Goal: Check status: Check status

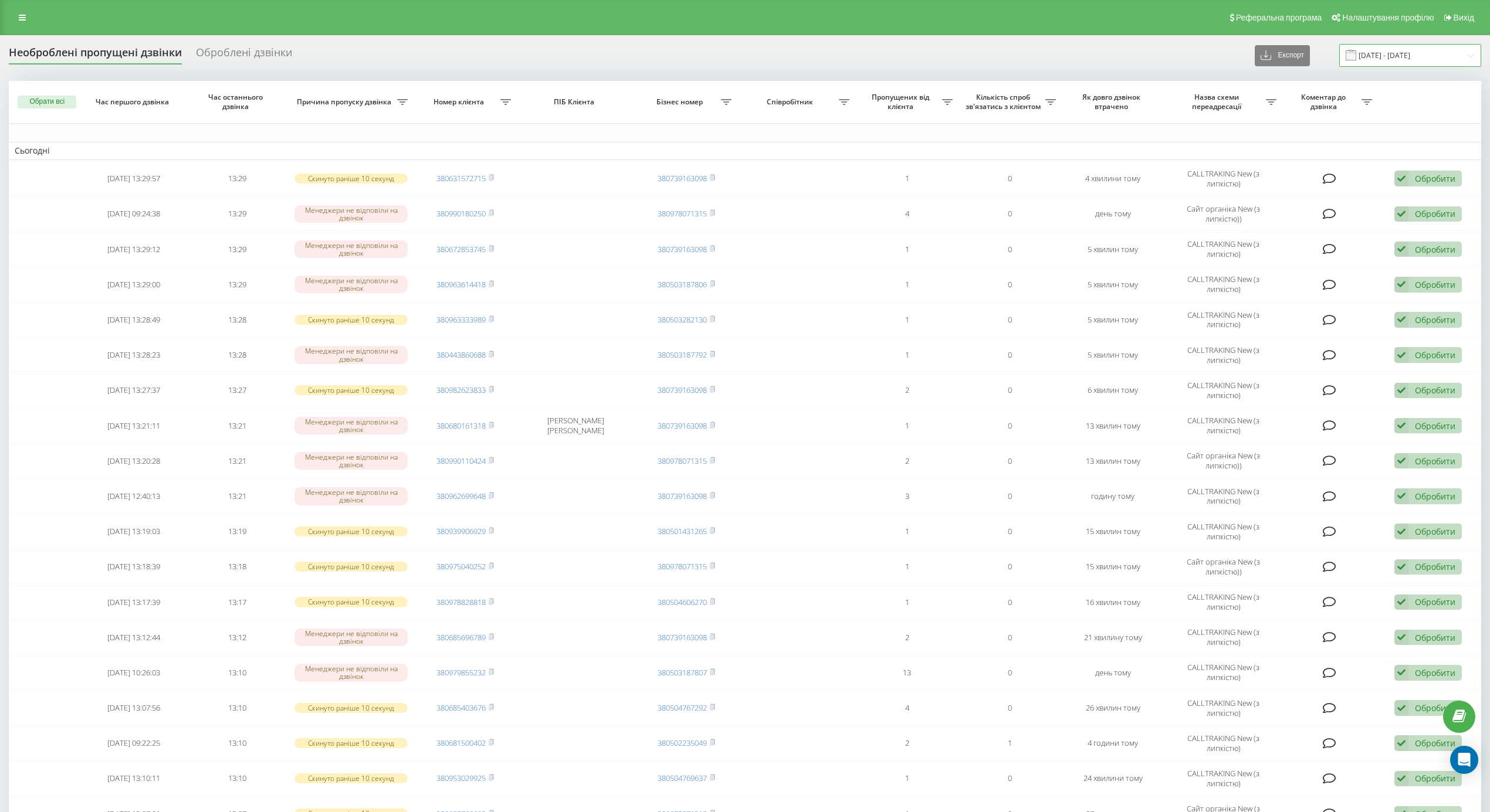
click at [1425, 52] on input "20.09.2025 - 22.09.2025" at bounding box center [1410, 56] width 142 height 23
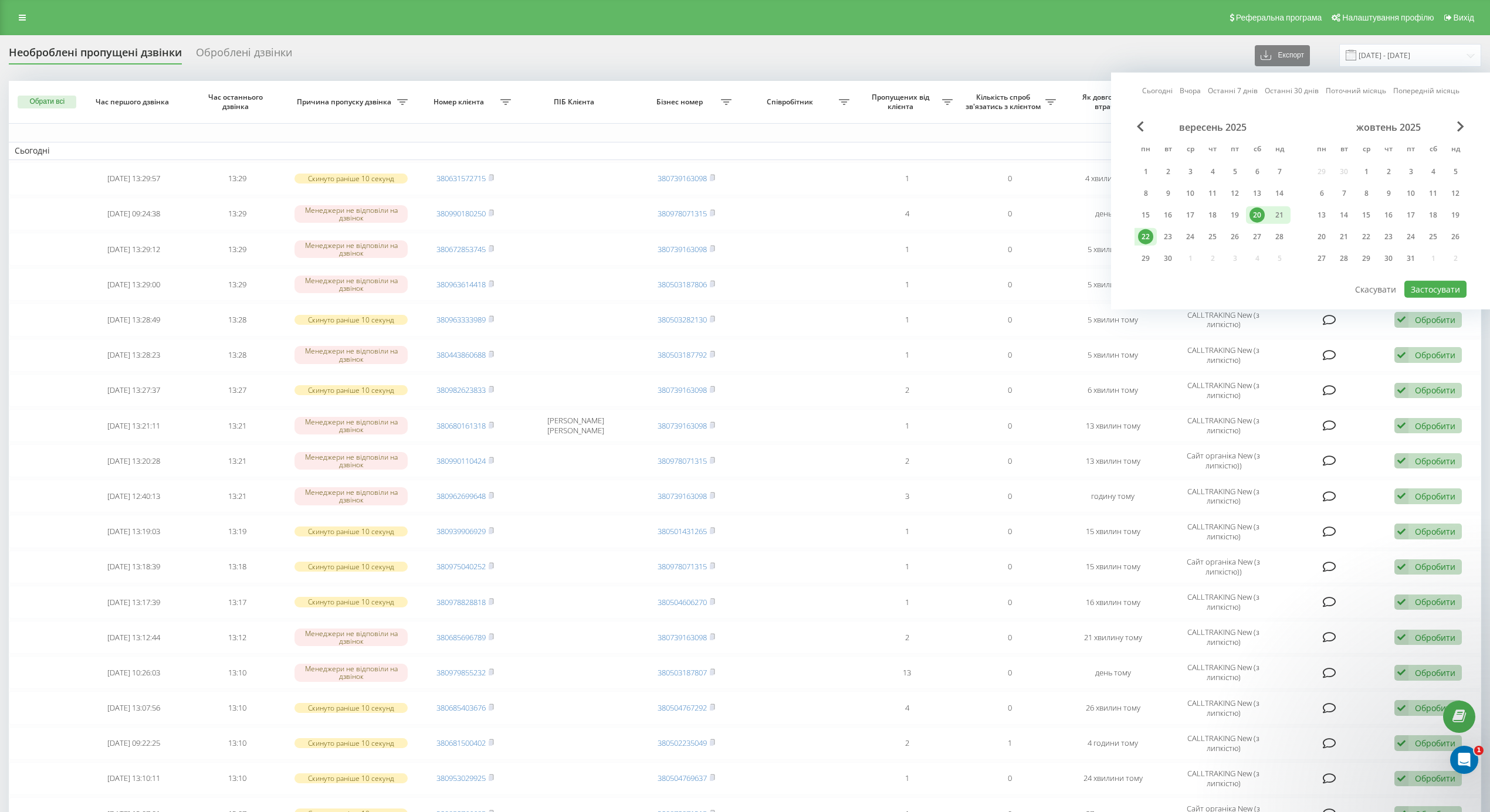
click at [1143, 233] on div "22" at bounding box center [1145, 236] width 15 height 15
click at [1144, 233] on div "22" at bounding box center [1145, 236] width 15 height 15
click at [1464, 291] on button "Застосувати" at bounding box center [1435, 289] width 62 height 17
type input "[DATE] - [DATE]"
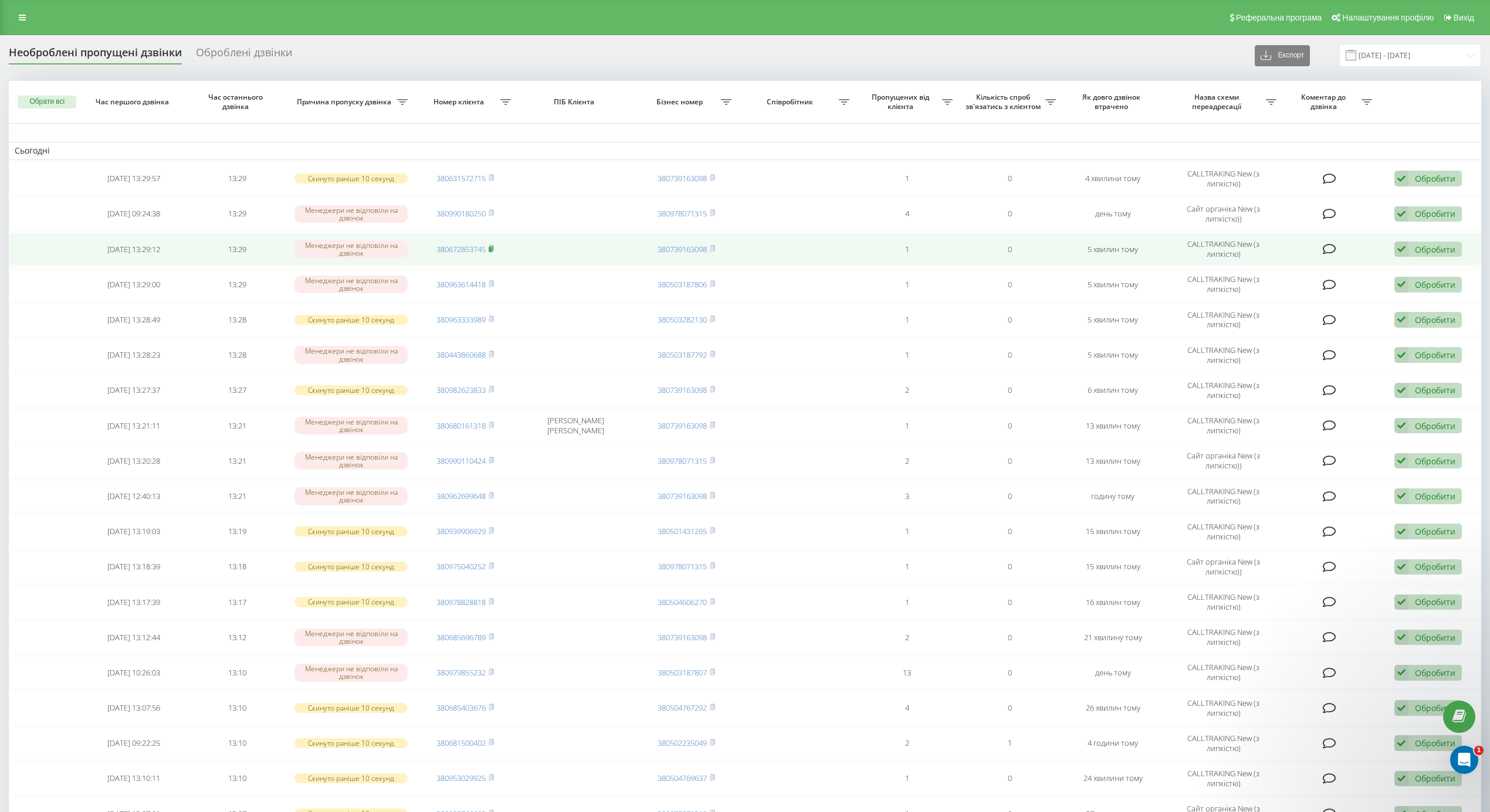
click at [492, 247] on rect at bounding box center [491, 249] width 4 height 5
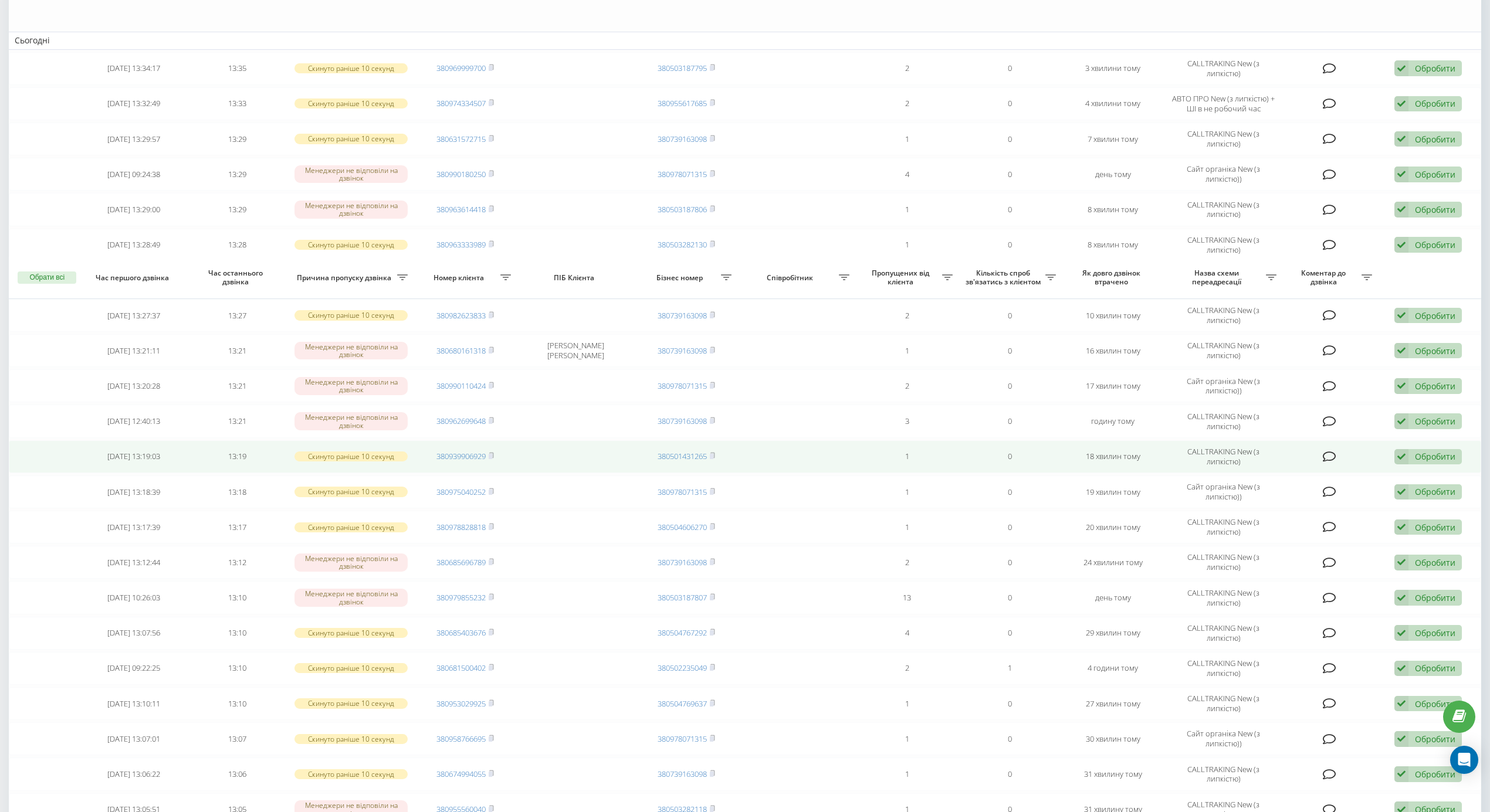
scroll to position [391, 0]
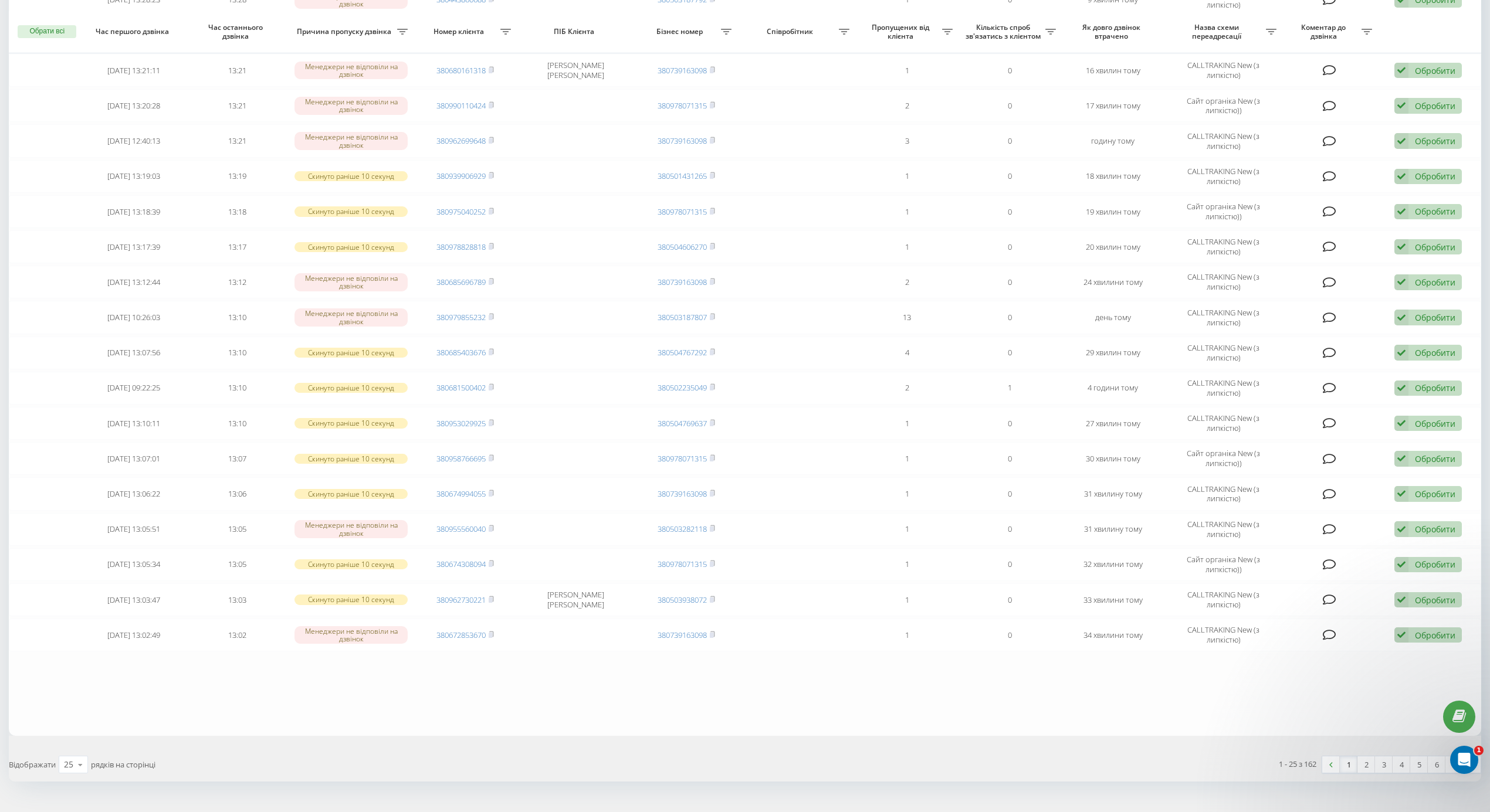
click at [714, 754] on div "Обрати всі Час першого дзвінка Час останнього дзвінка Причина пропуску дзвінка …" at bounding box center [745, 236] width 1472 height 1091
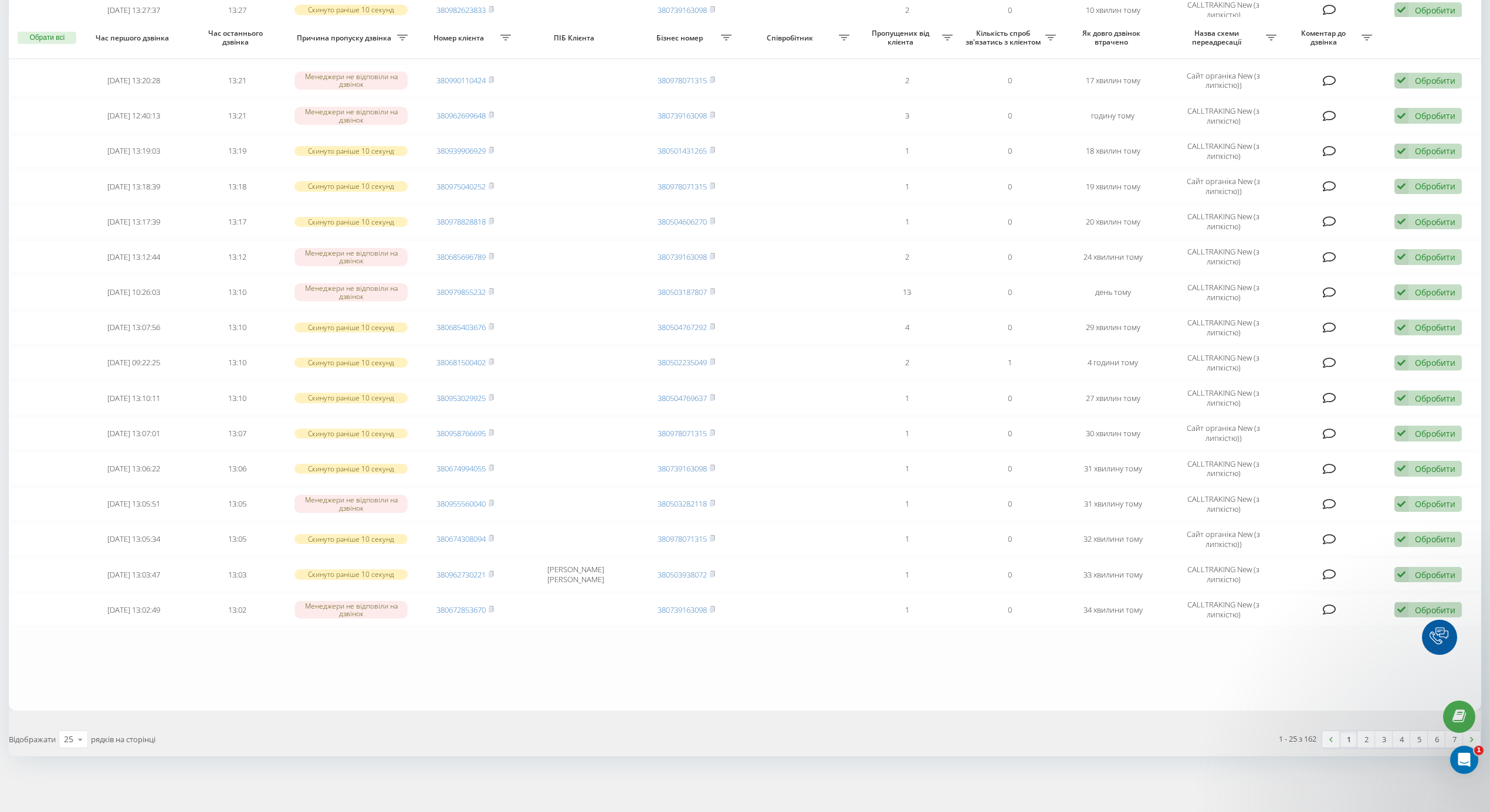
scroll to position [427, 0]
click at [1367, 734] on link "2" at bounding box center [1366, 739] width 18 height 16
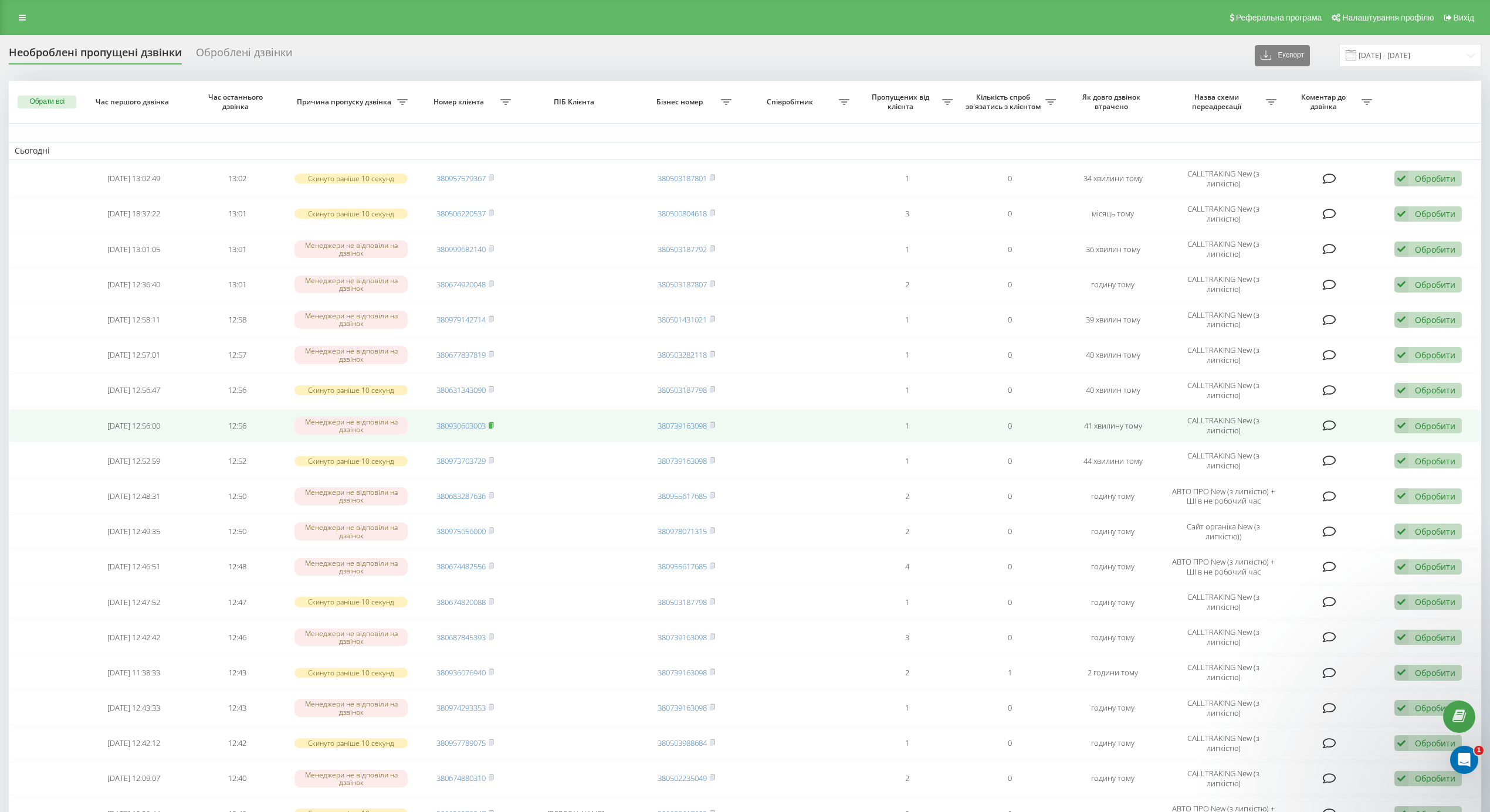
click at [494, 424] on icon at bounding box center [491, 425] width 5 height 7
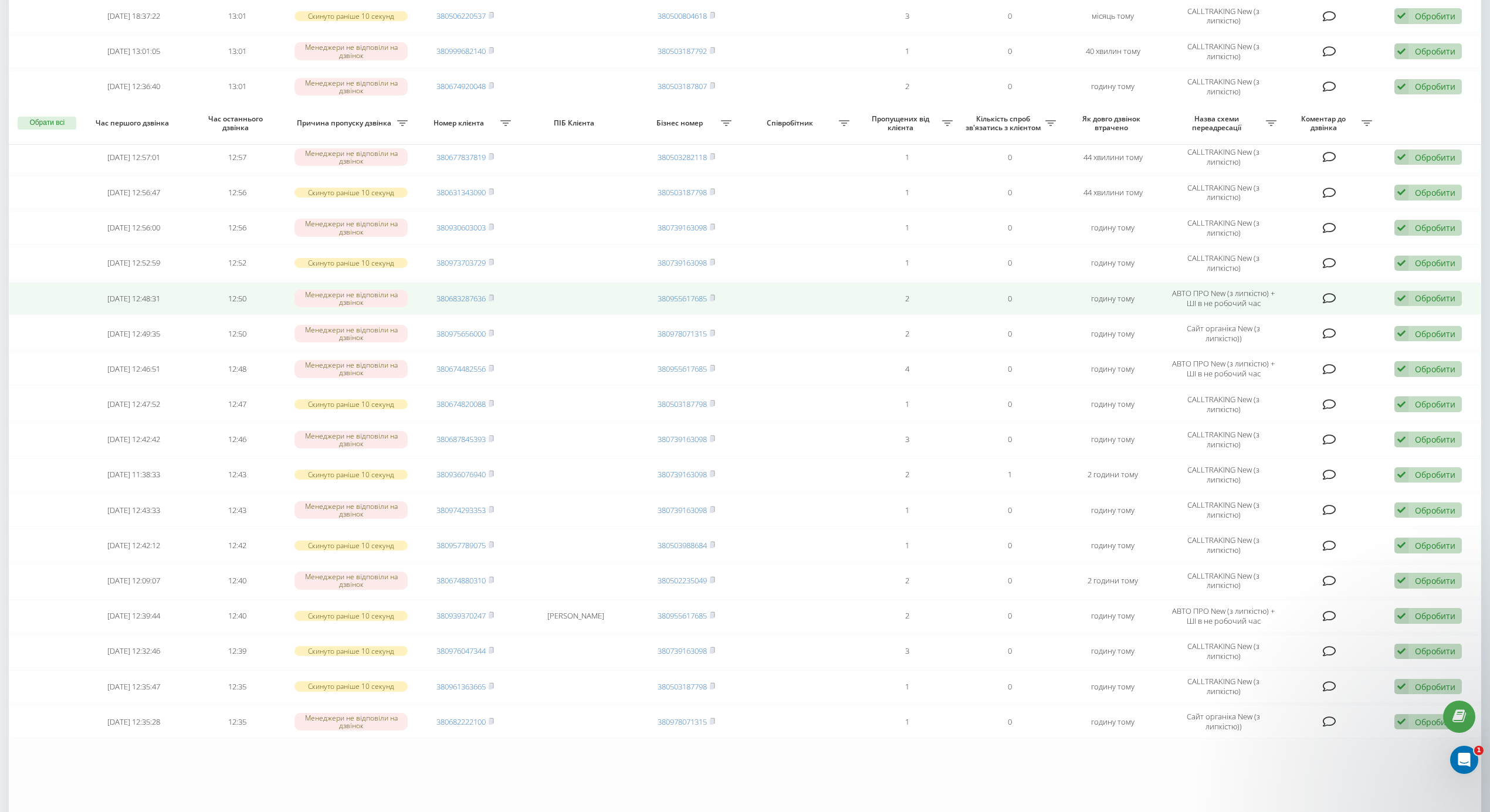
scroll to position [270, 0]
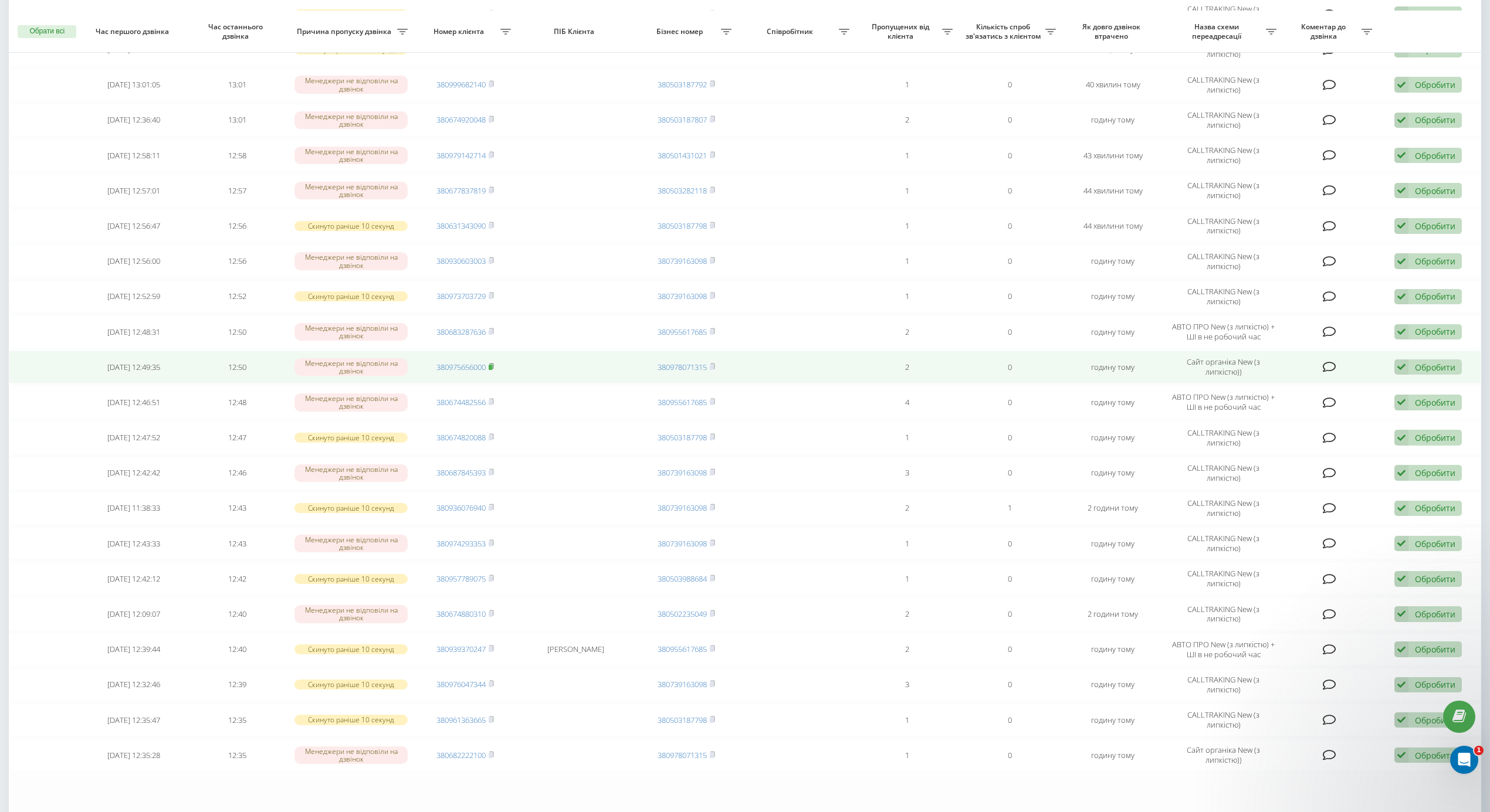
click at [495, 371] on td "380975656000" at bounding box center [465, 367] width 103 height 33
click at [494, 370] on icon at bounding box center [491, 366] width 5 height 7
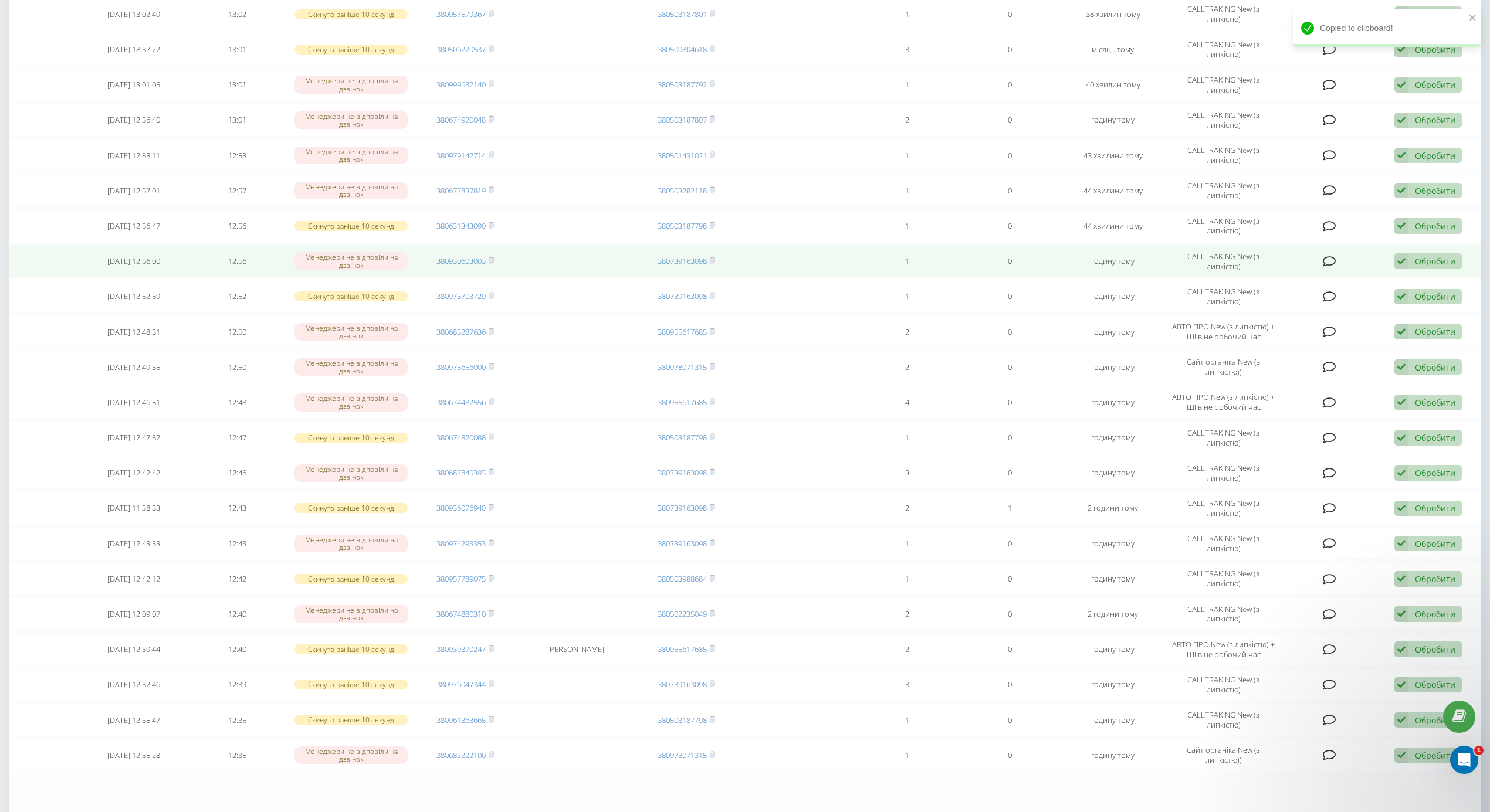
scroll to position [0, 0]
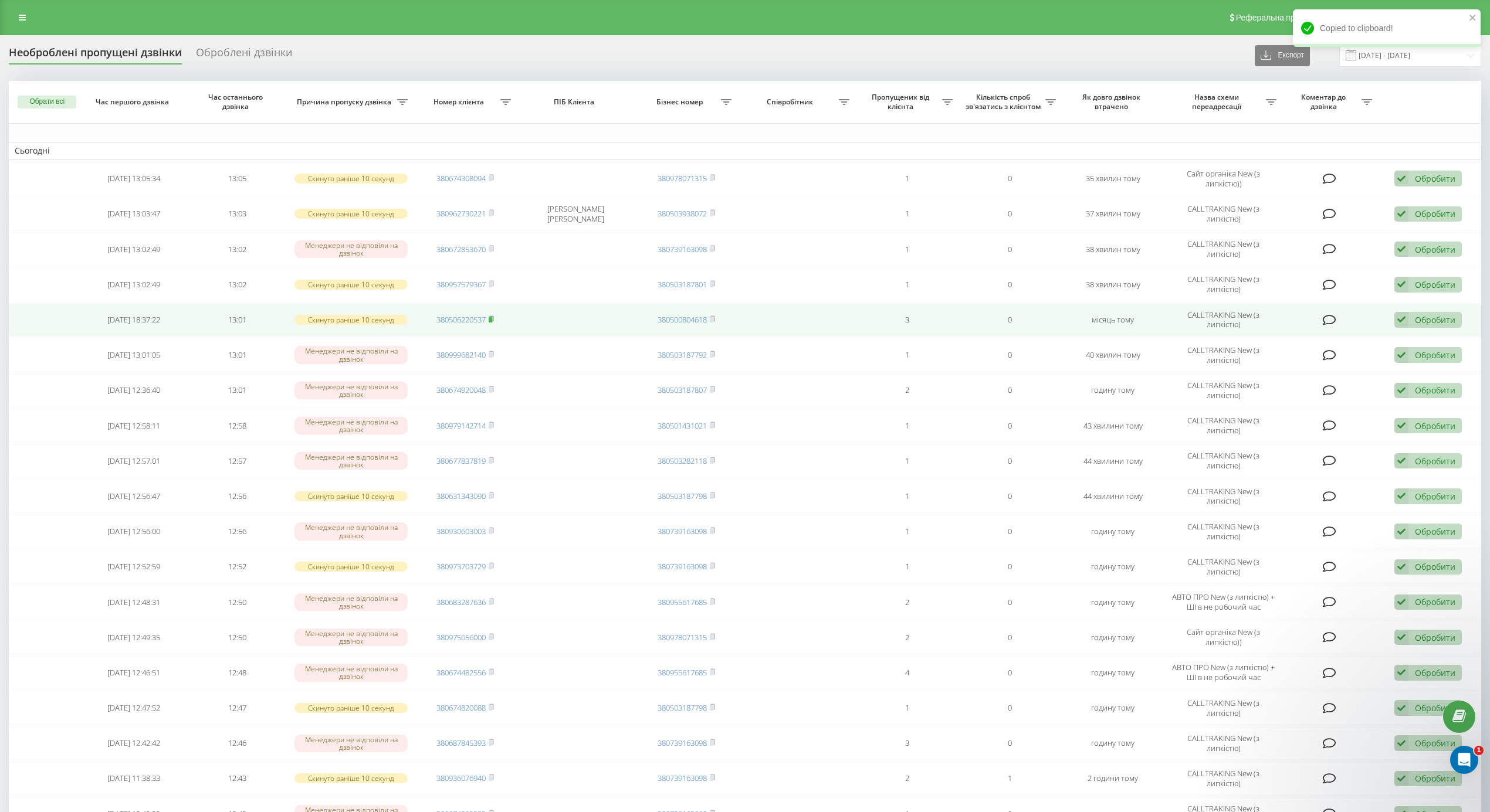
click at [492, 322] on rect at bounding box center [491, 320] width 4 height 5
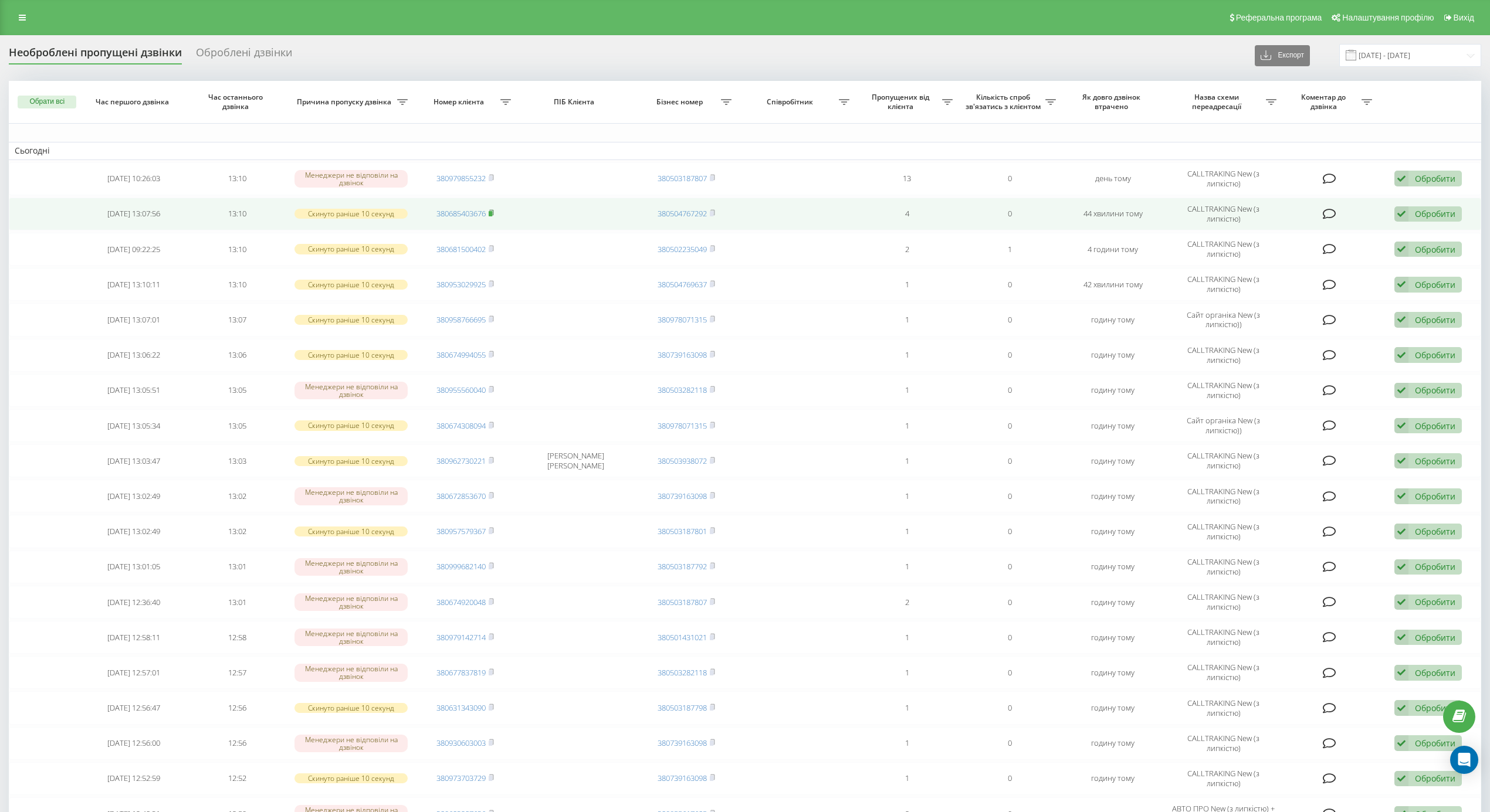
click at [492, 213] on rect at bounding box center [491, 213] width 4 height 5
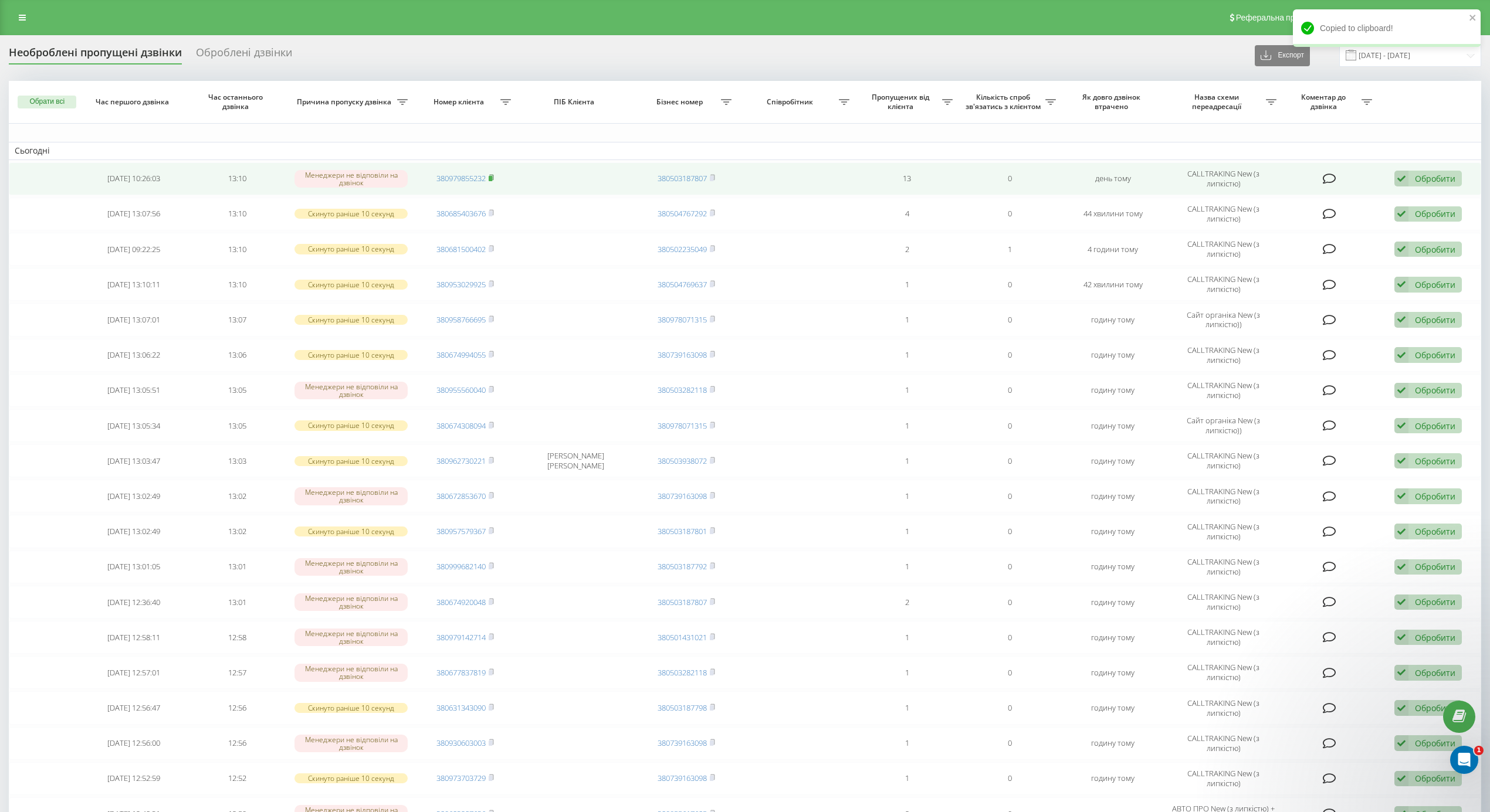
click at [491, 177] on rect at bounding box center [491, 178] width 4 height 5
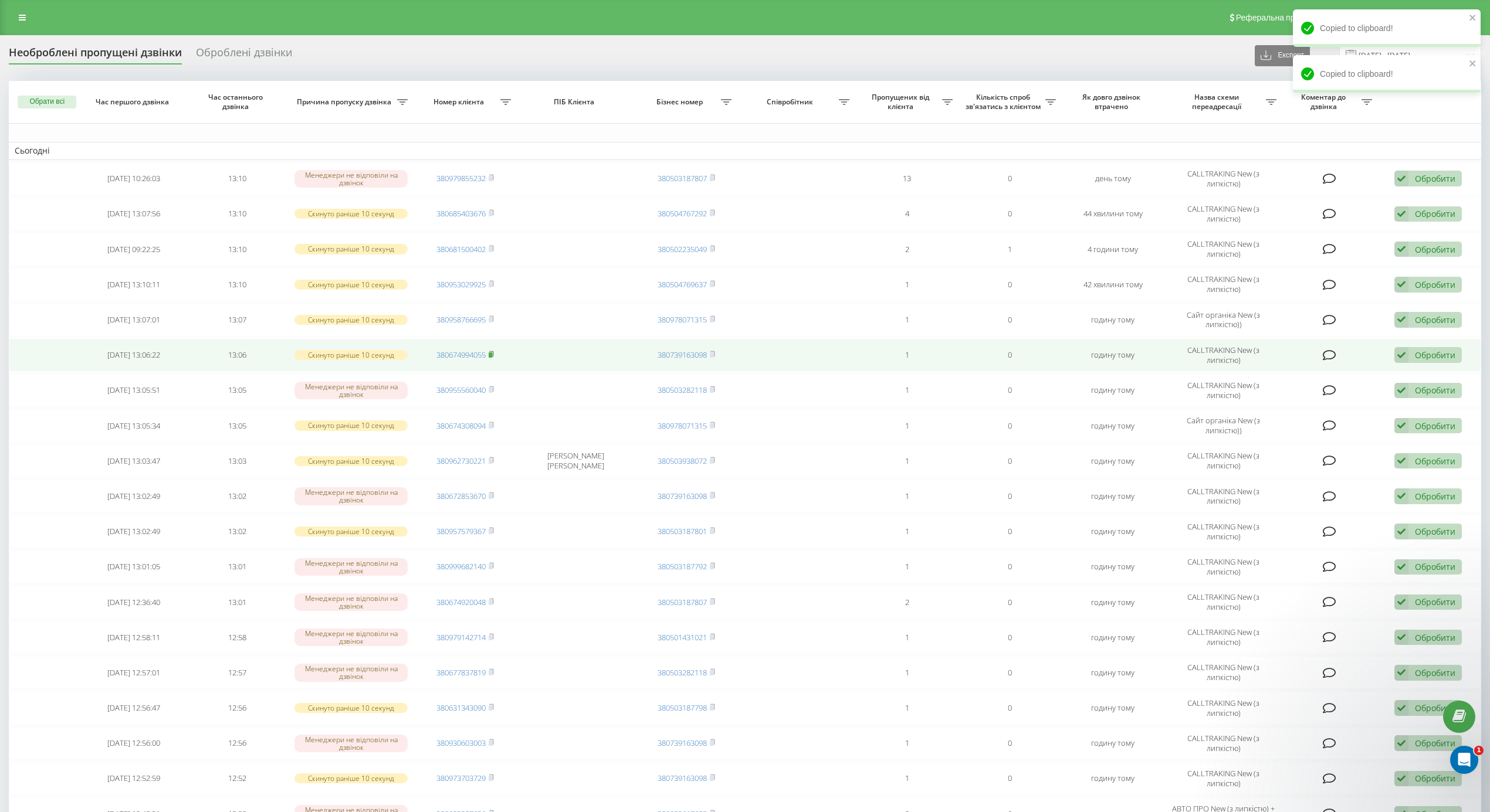
click at [492, 357] on rect at bounding box center [491, 355] width 4 height 5
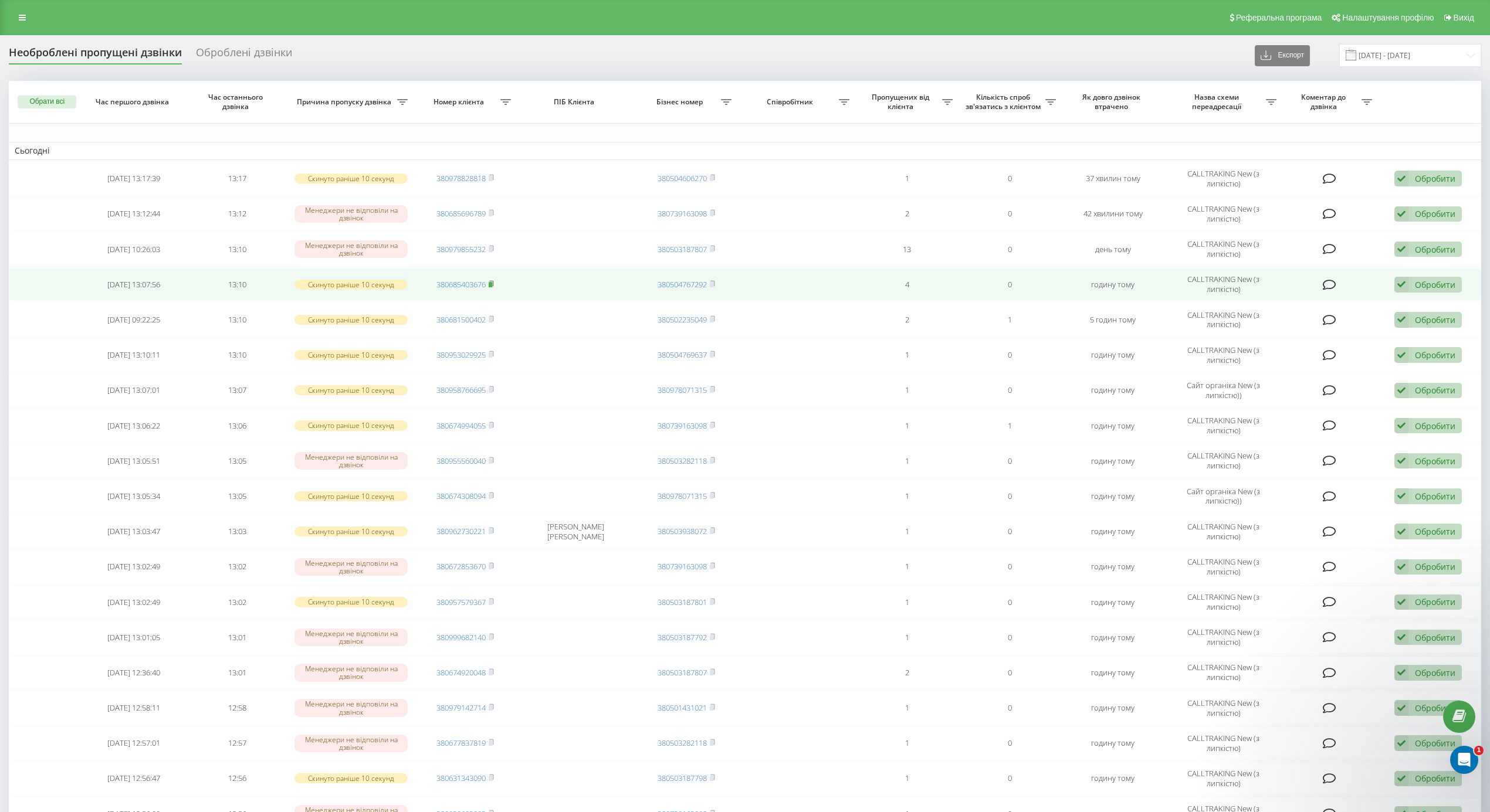
click at [492, 285] on rect at bounding box center [491, 284] width 4 height 5
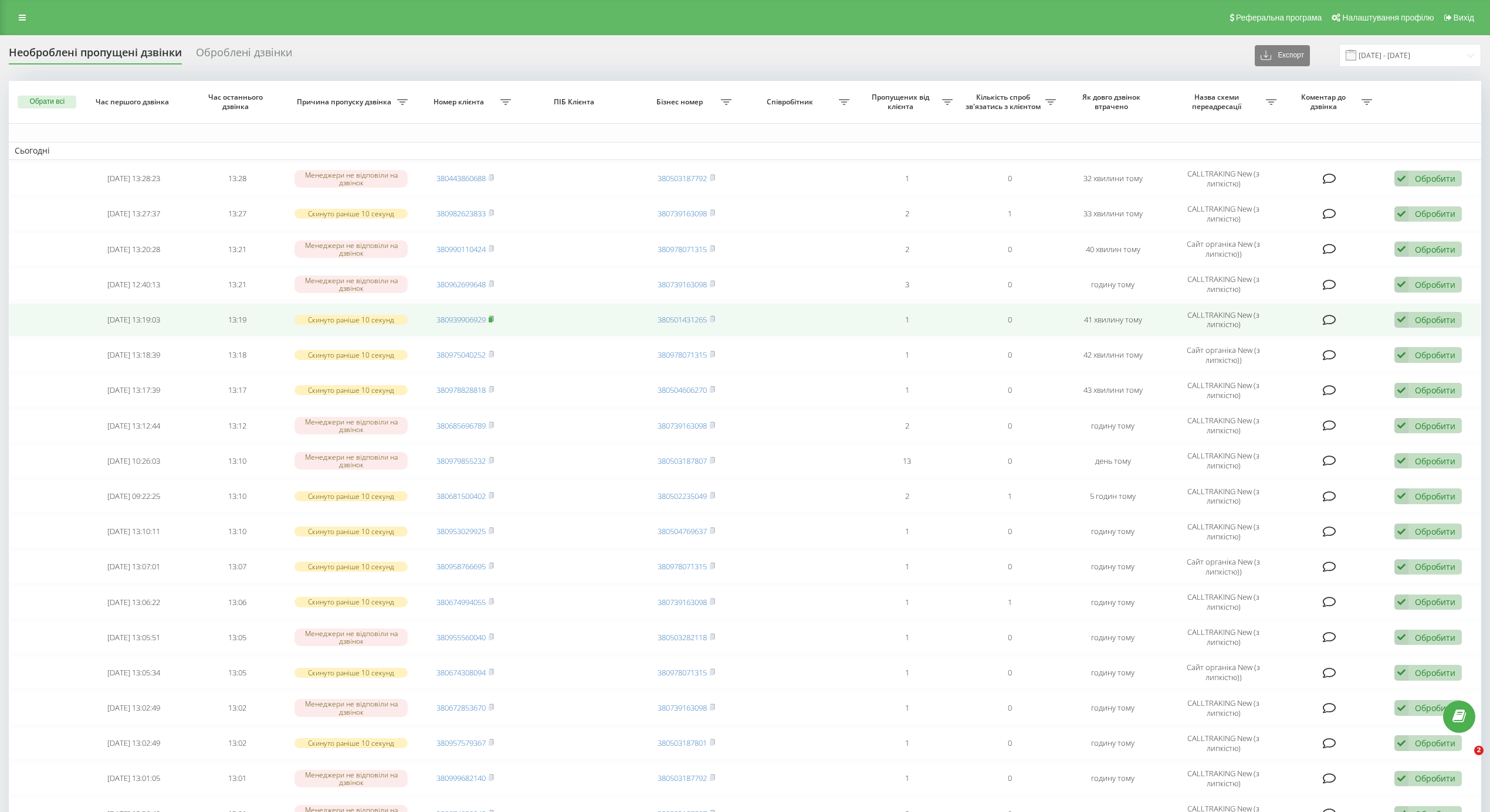
click at [491, 319] on rect at bounding box center [491, 320] width 4 height 5
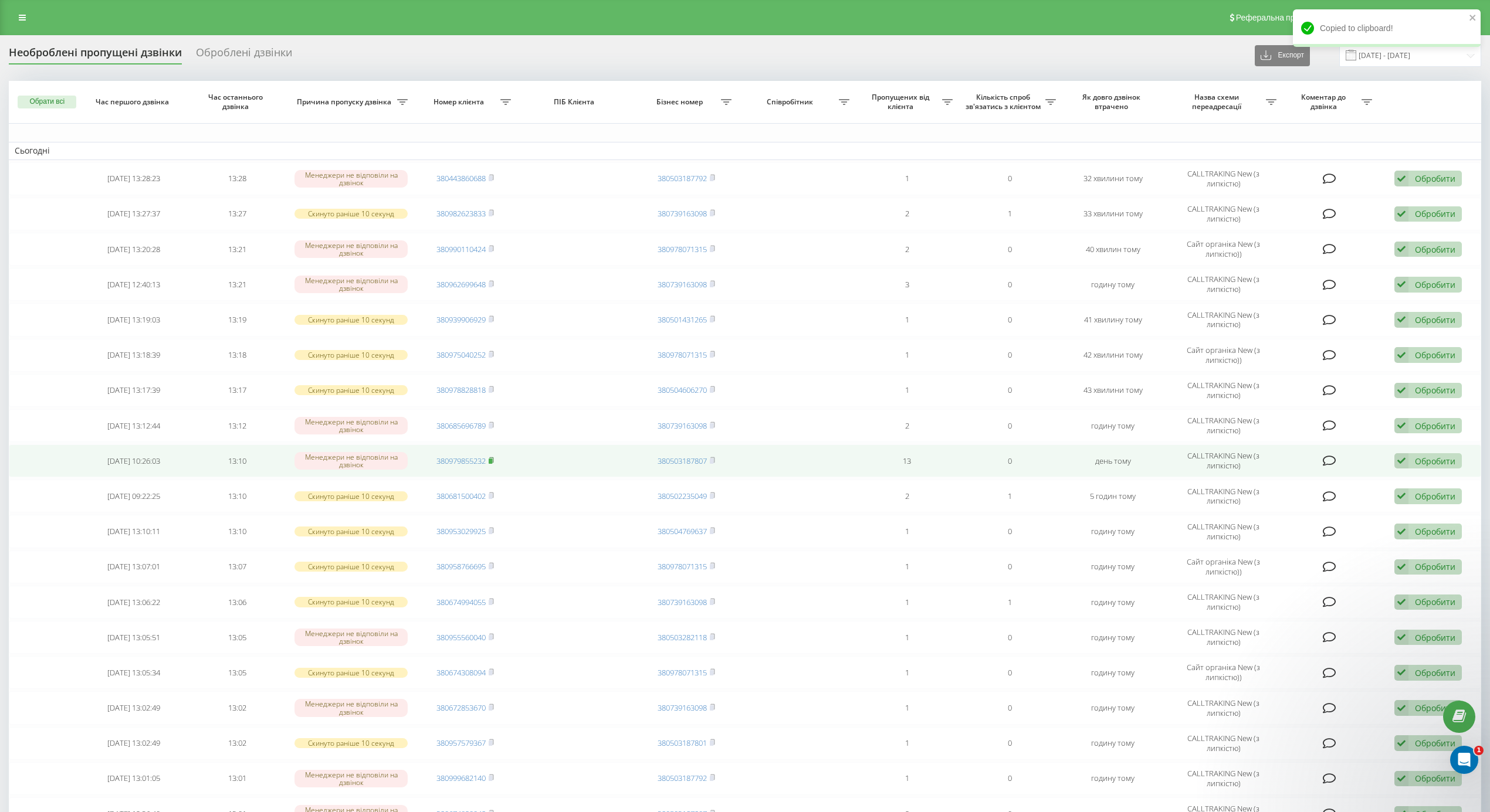
click at [491, 462] on rect at bounding box center [491, 461] width 4 height 5
click at [493, 460] on icon at bounding box center [491, 460] width 5 height 7
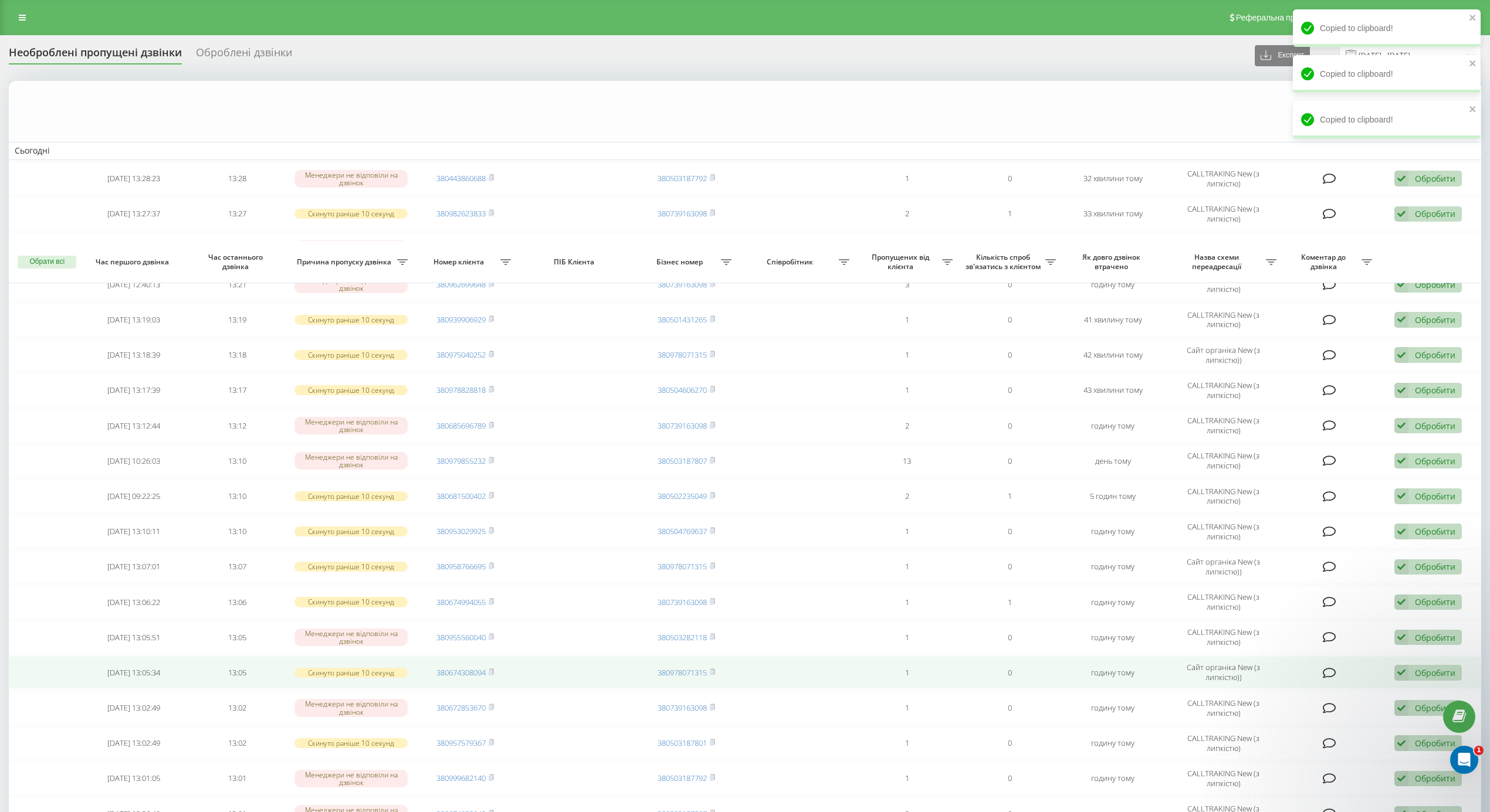
scroll to position [235, 0]
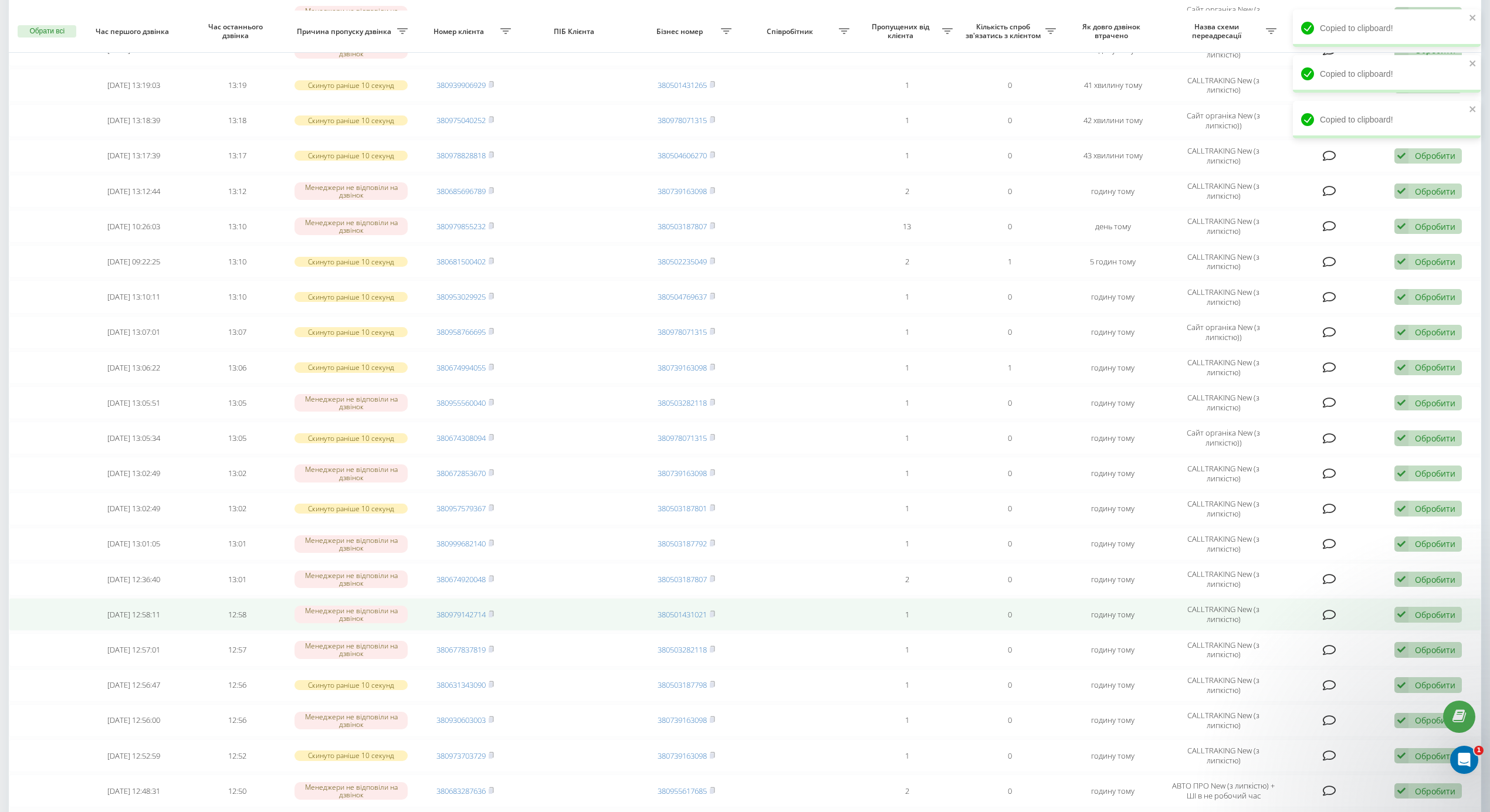
drag, startPoint x: 494, startPoint y: 620, endPoint x: 503, endPoint y: 609, distance: 14.2
click at [494, 617] on icon at bounding box center [491, 614] width 5 height 7
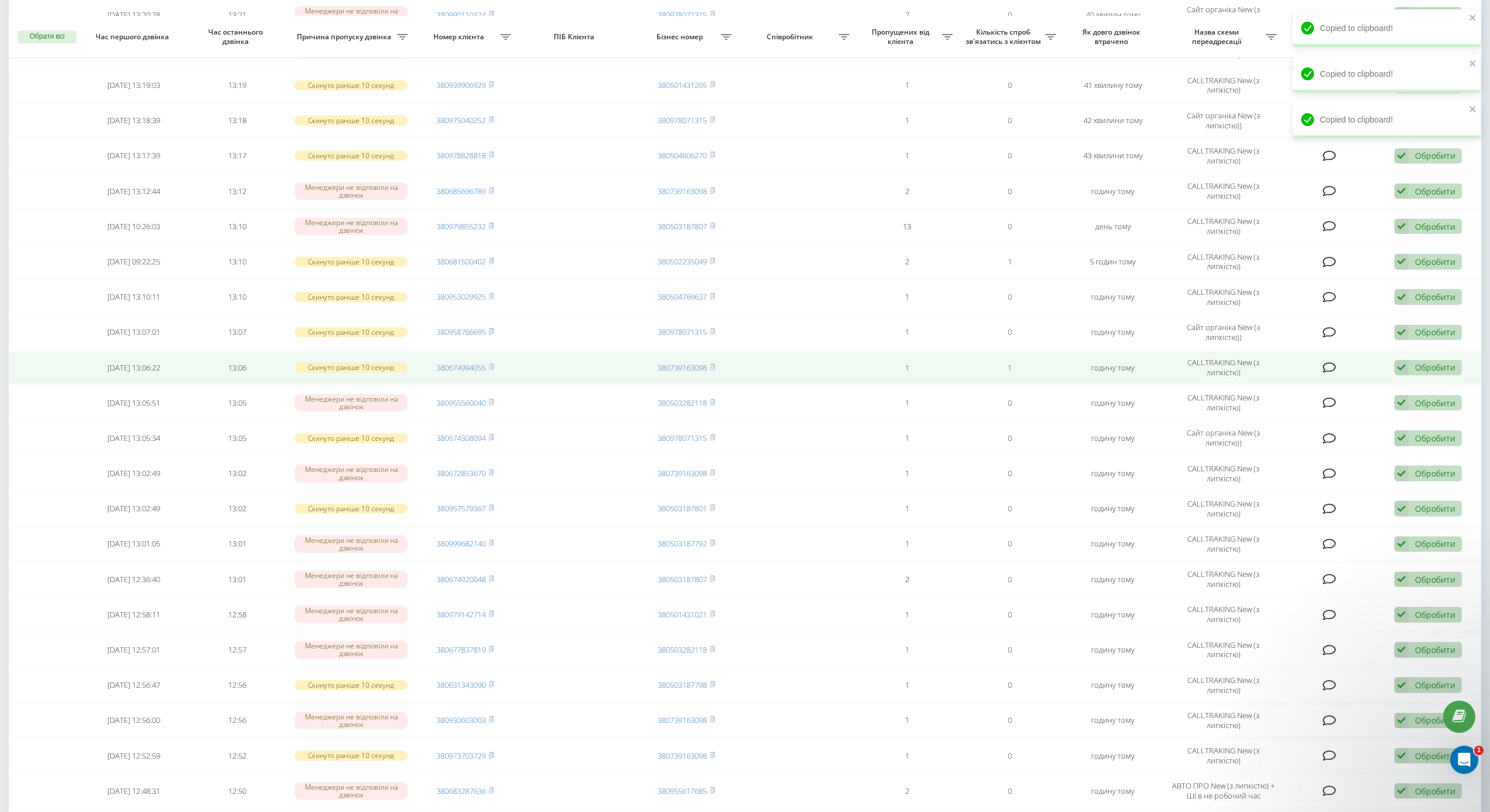
scroll to position [427, 0]
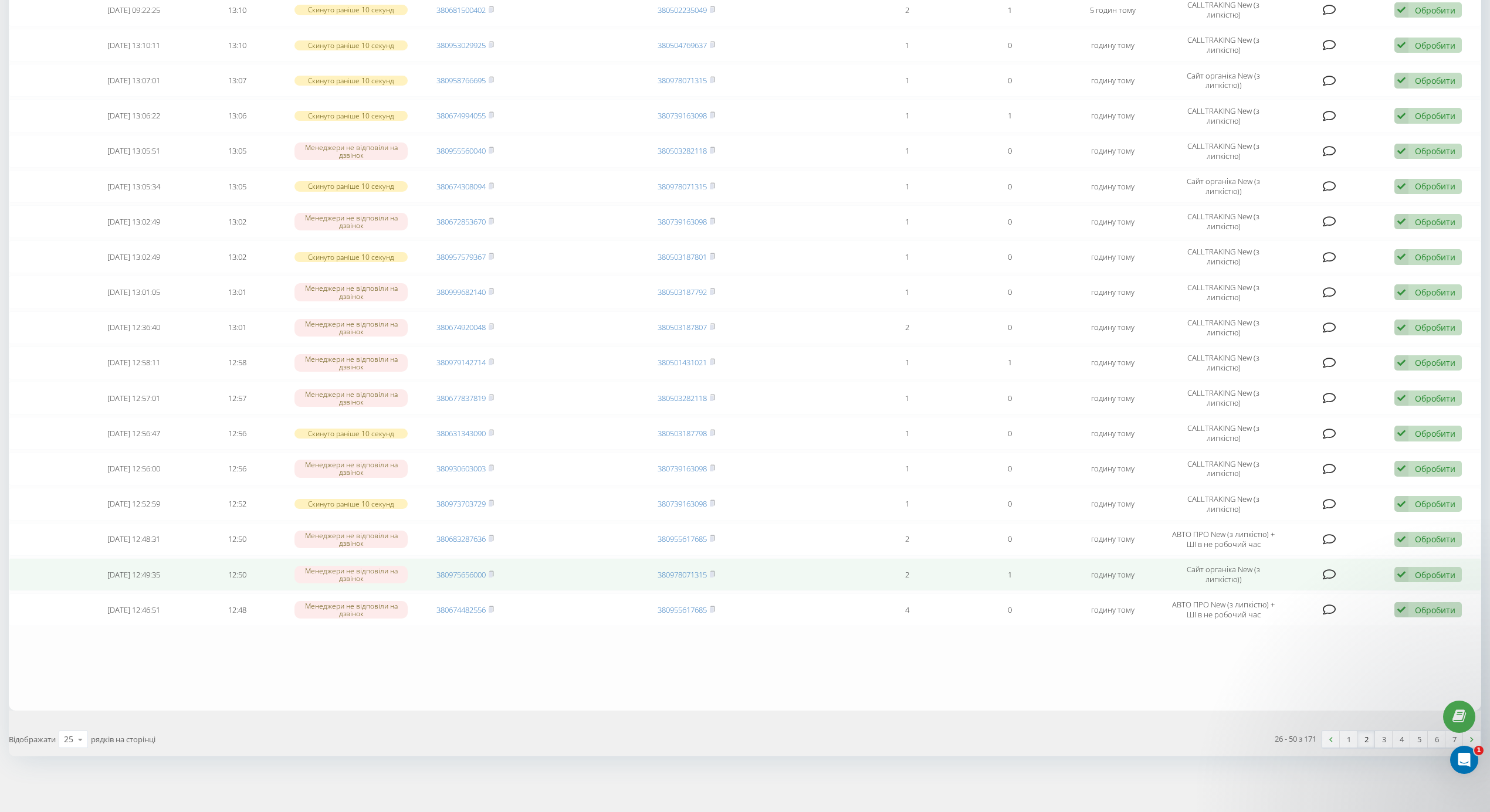
scroll to position [36, 0]
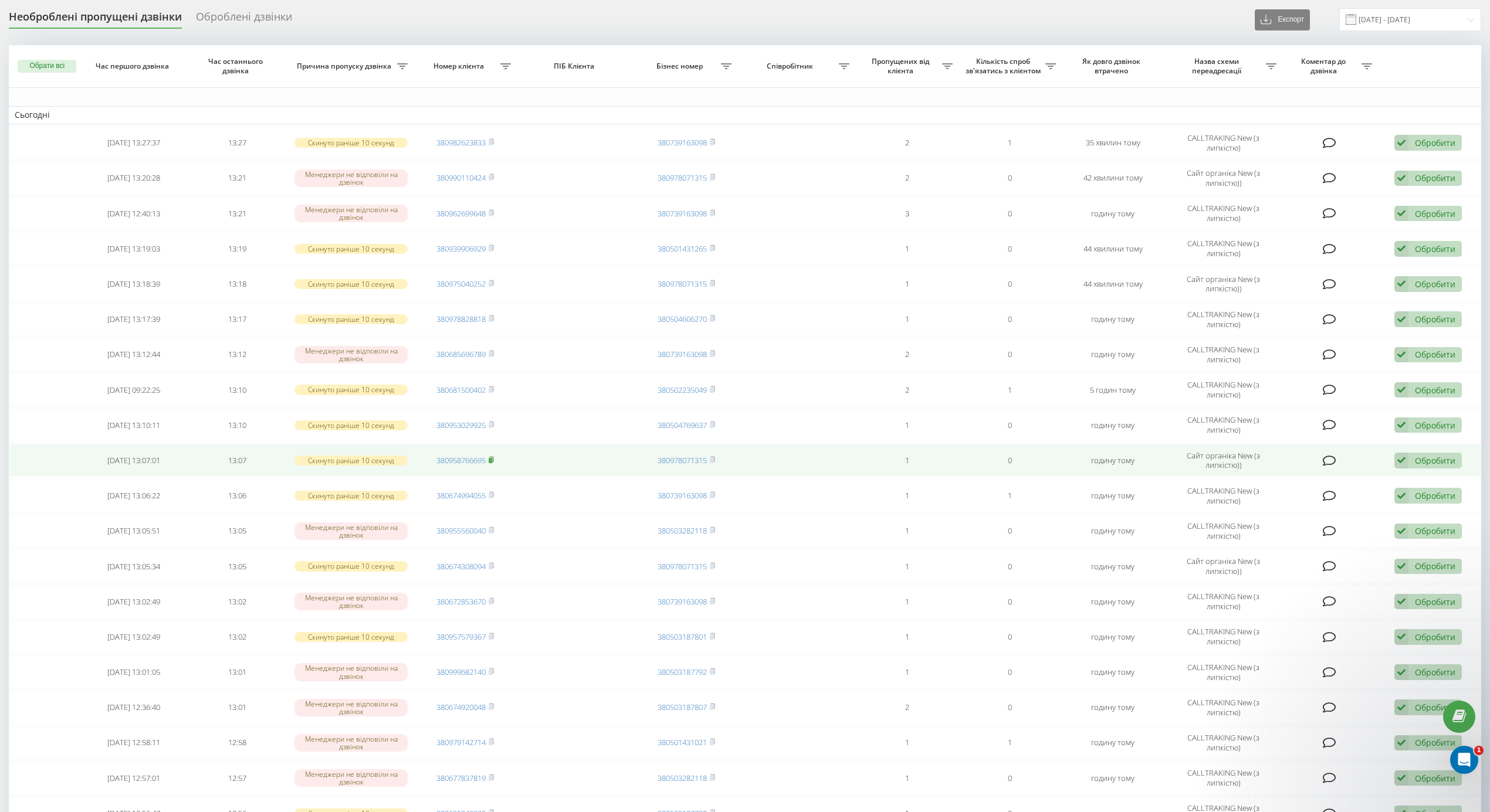
click at [494, 462] on icon at bounding box center [491, 460] width 5 height 7
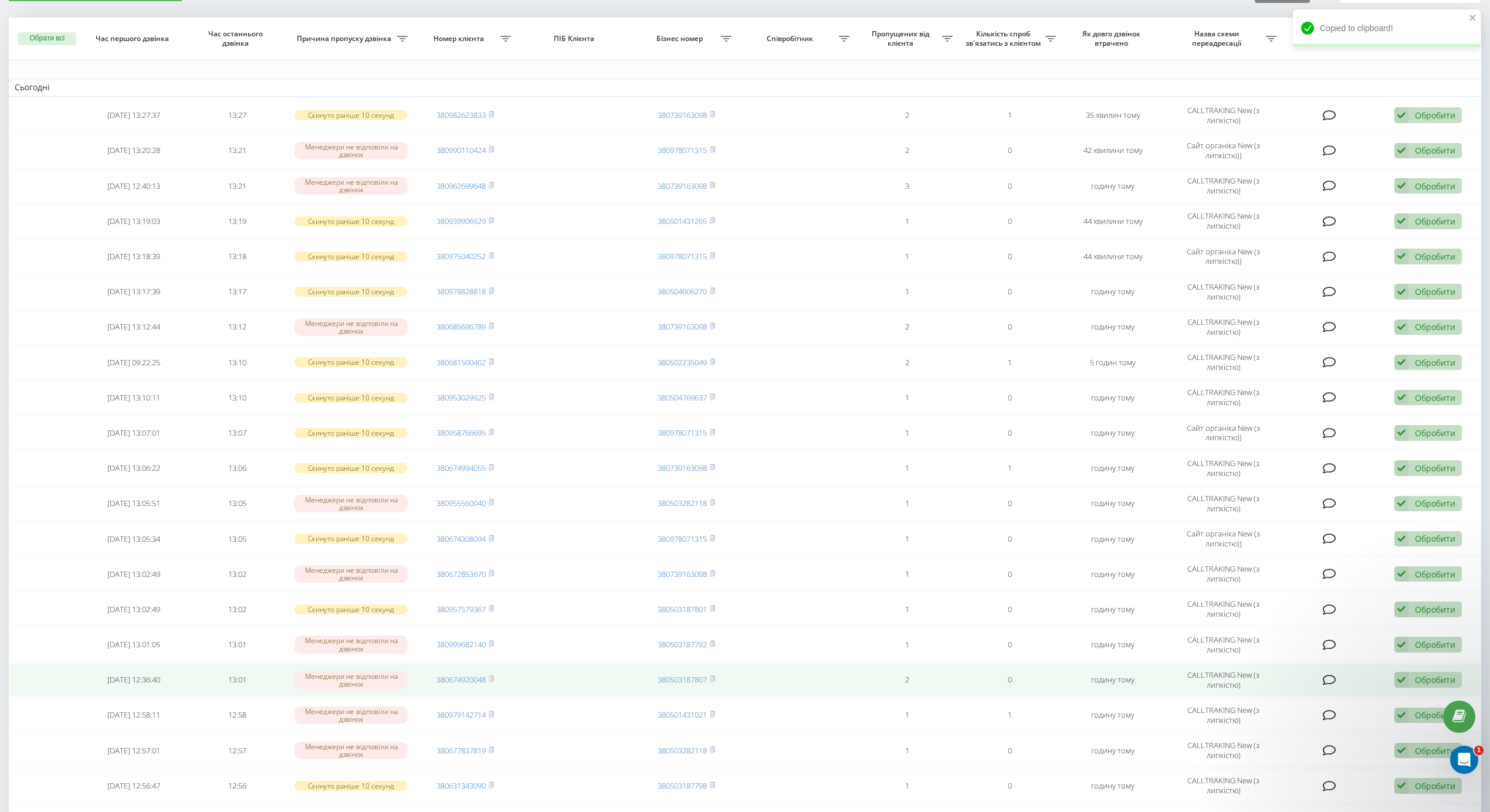
scroll to position [427, 0]
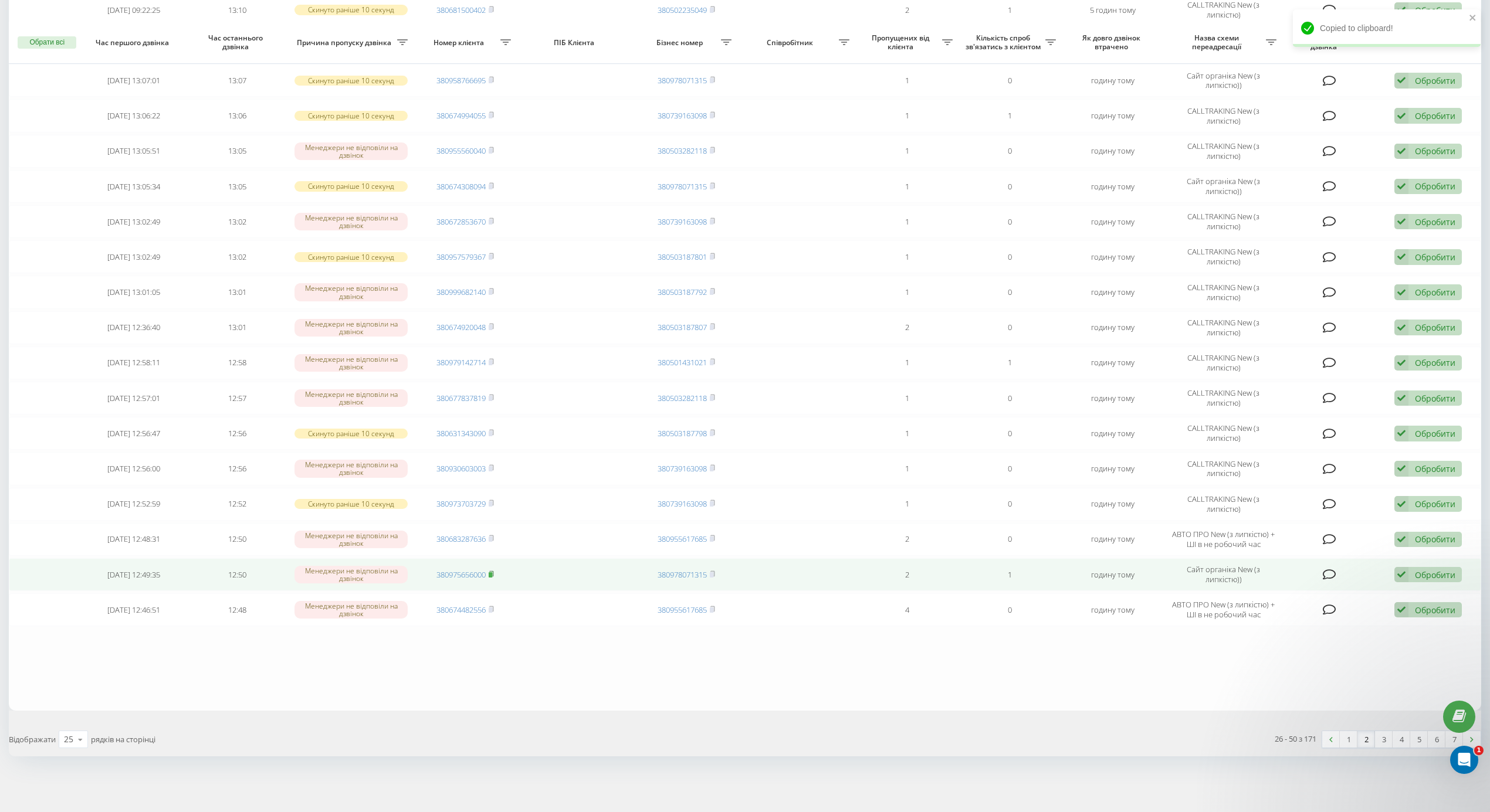
click at [491, 570] on icon at bounding box center [491, 574] width 5 height 7
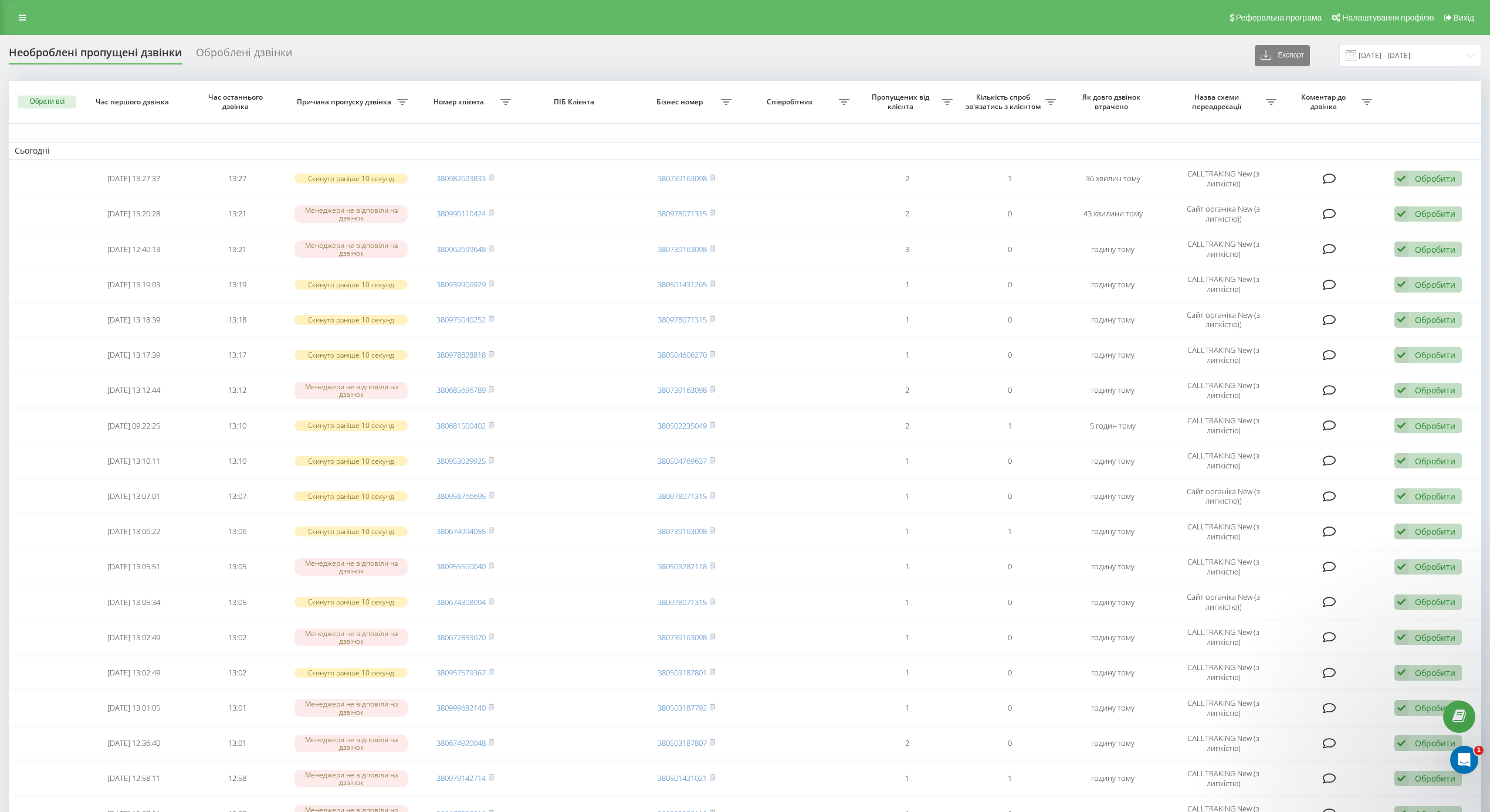
click at [1113, 109] on span "Як довго дзвінок втрачено" at bounding box center [1113, 102] width 82 height 18
click at [1114, 106] on span "Як довго дзвінок втрачено" at bounding box center [1113, 102] width 82 height 18
click at [1114, 103] on span "Як довго дзвінок втрачено" at bounding box center [1113, 102] width 82 height 18
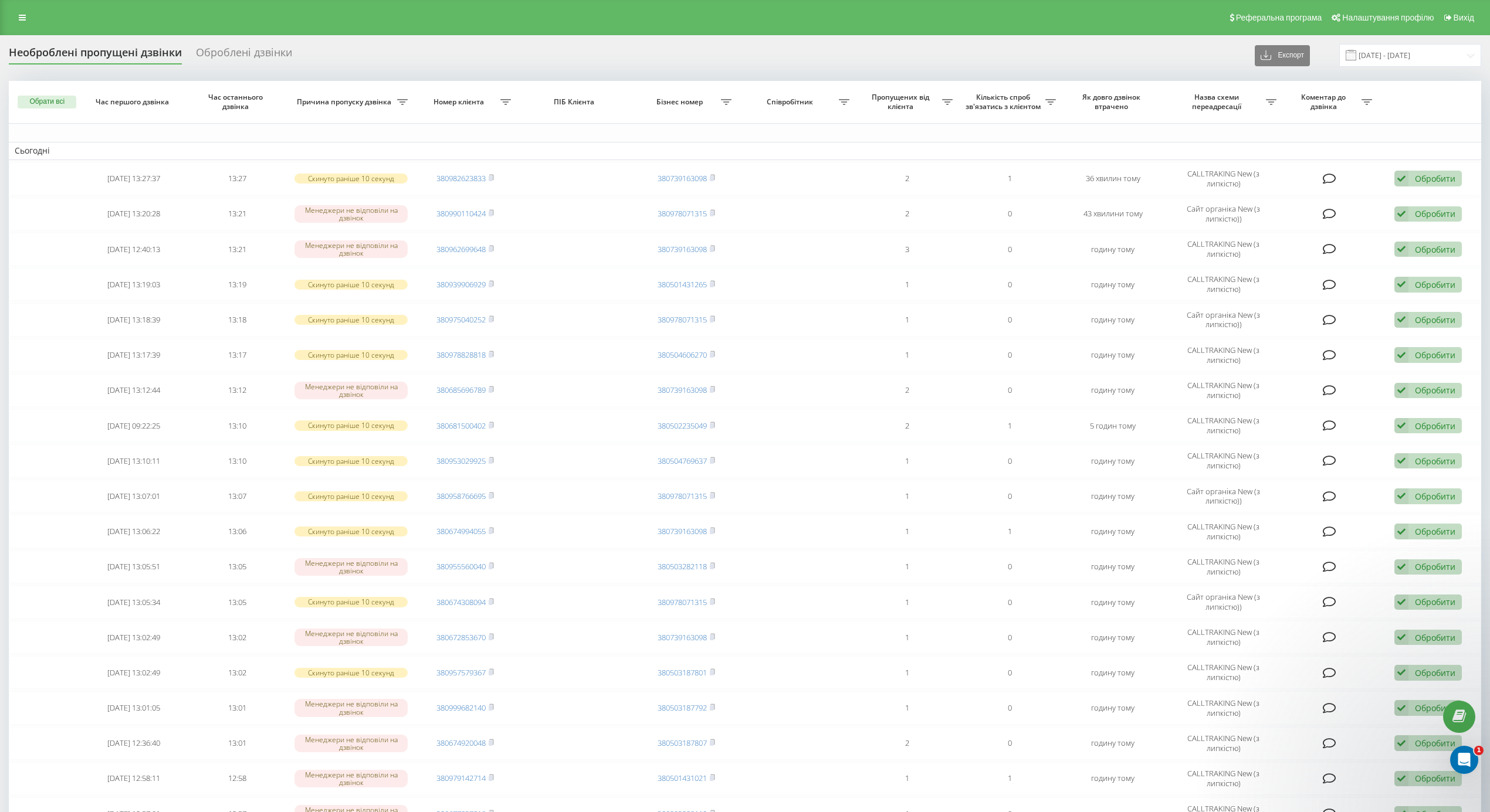
click at [1117, 93] on span "Як довго дзвінок втрачено" at bounding box center [1113, 102] width 82 height 18
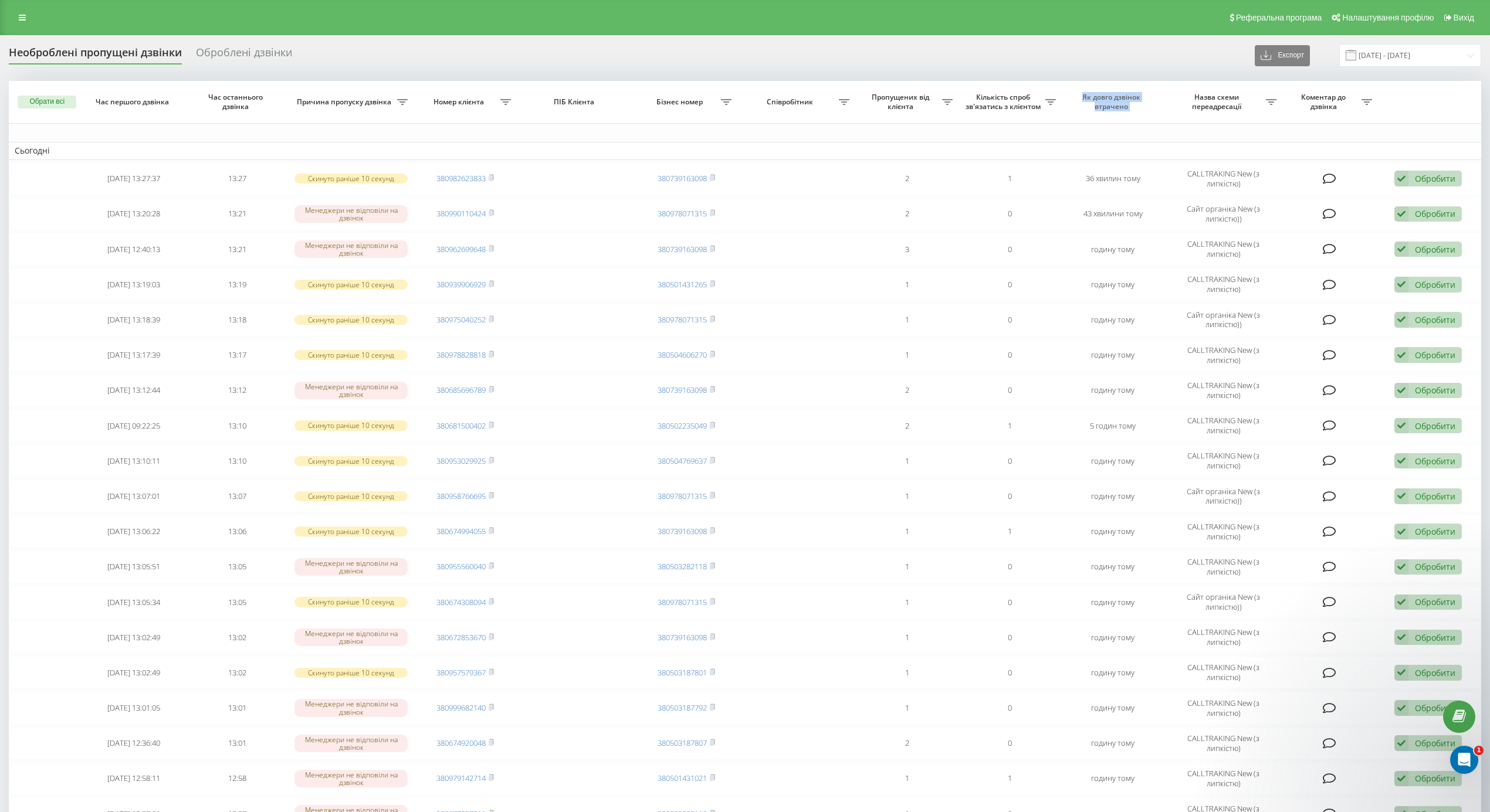
click at [1117, 93] on span "Як довго дзвінок втрачено" at bounding box center [1113, 102] width 82 height 18
click at [1047, 104] on icon at bounding box center [1050, 102] width 10 height 6
click at [1048, 102] on icon at bounding box center [1050, 102] width 10 height 6
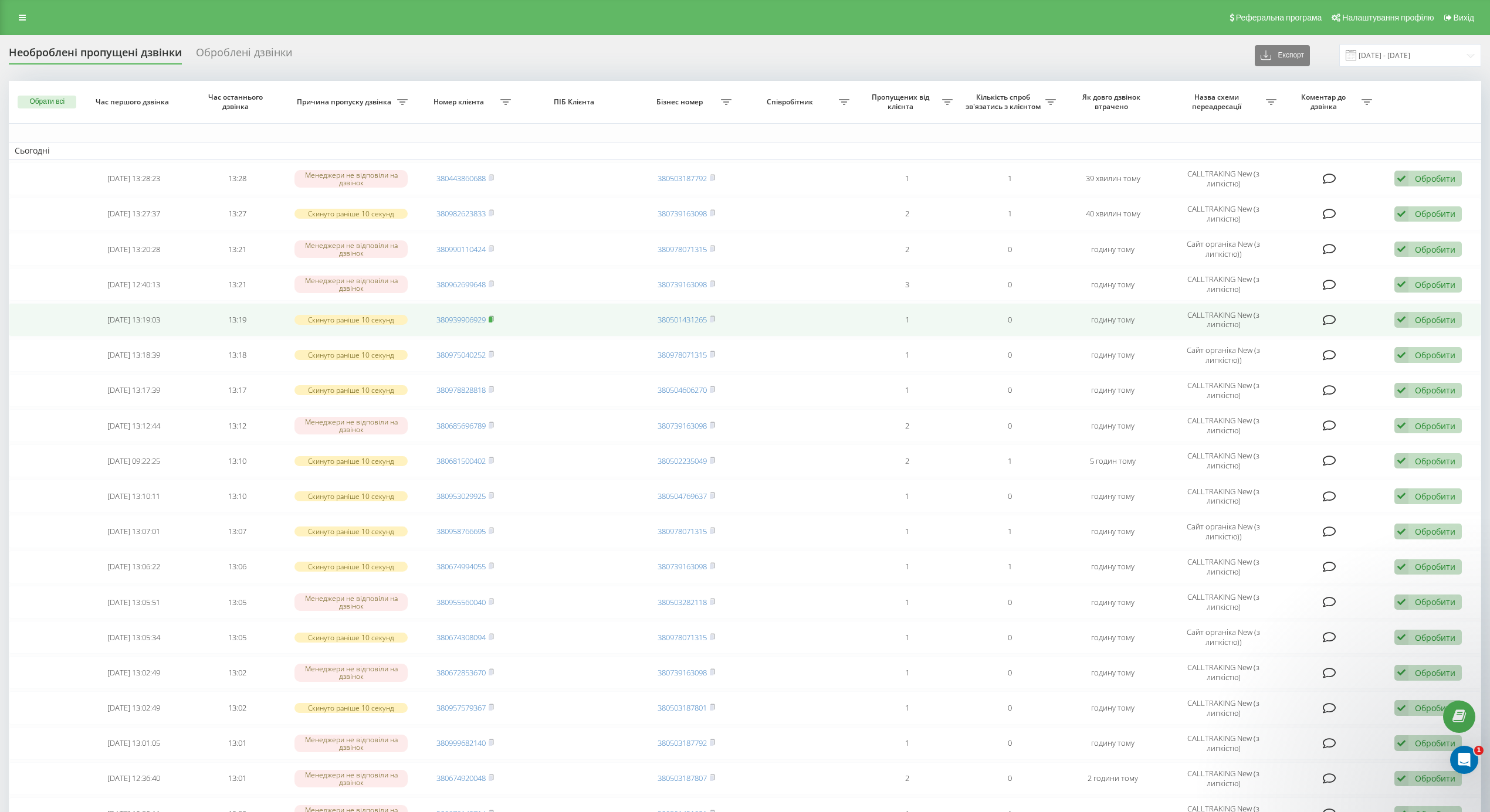
click at [492, 322] on rect at bounding box center [491, 320] width 4 height 5
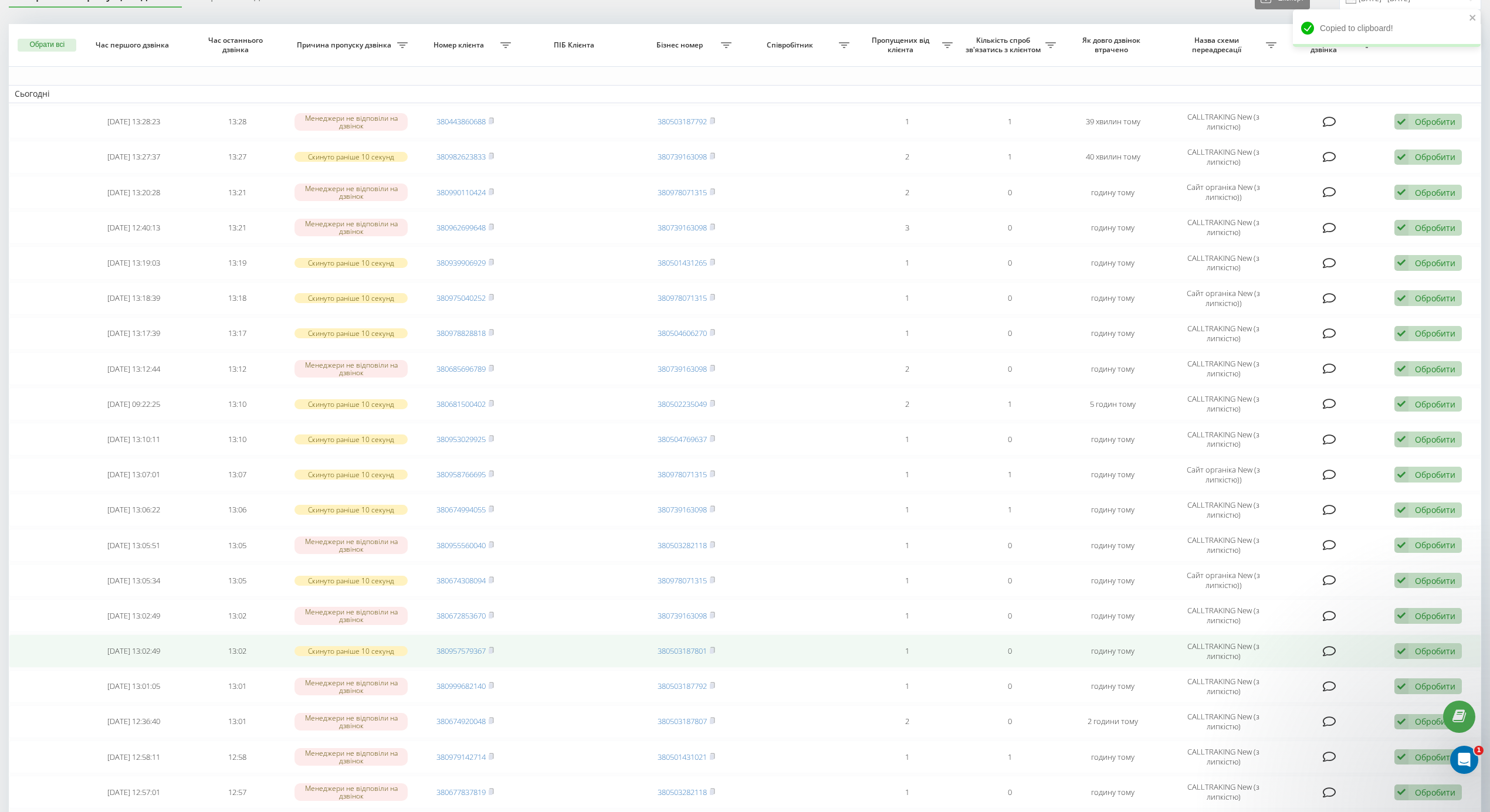
scroll to position [78, 0]
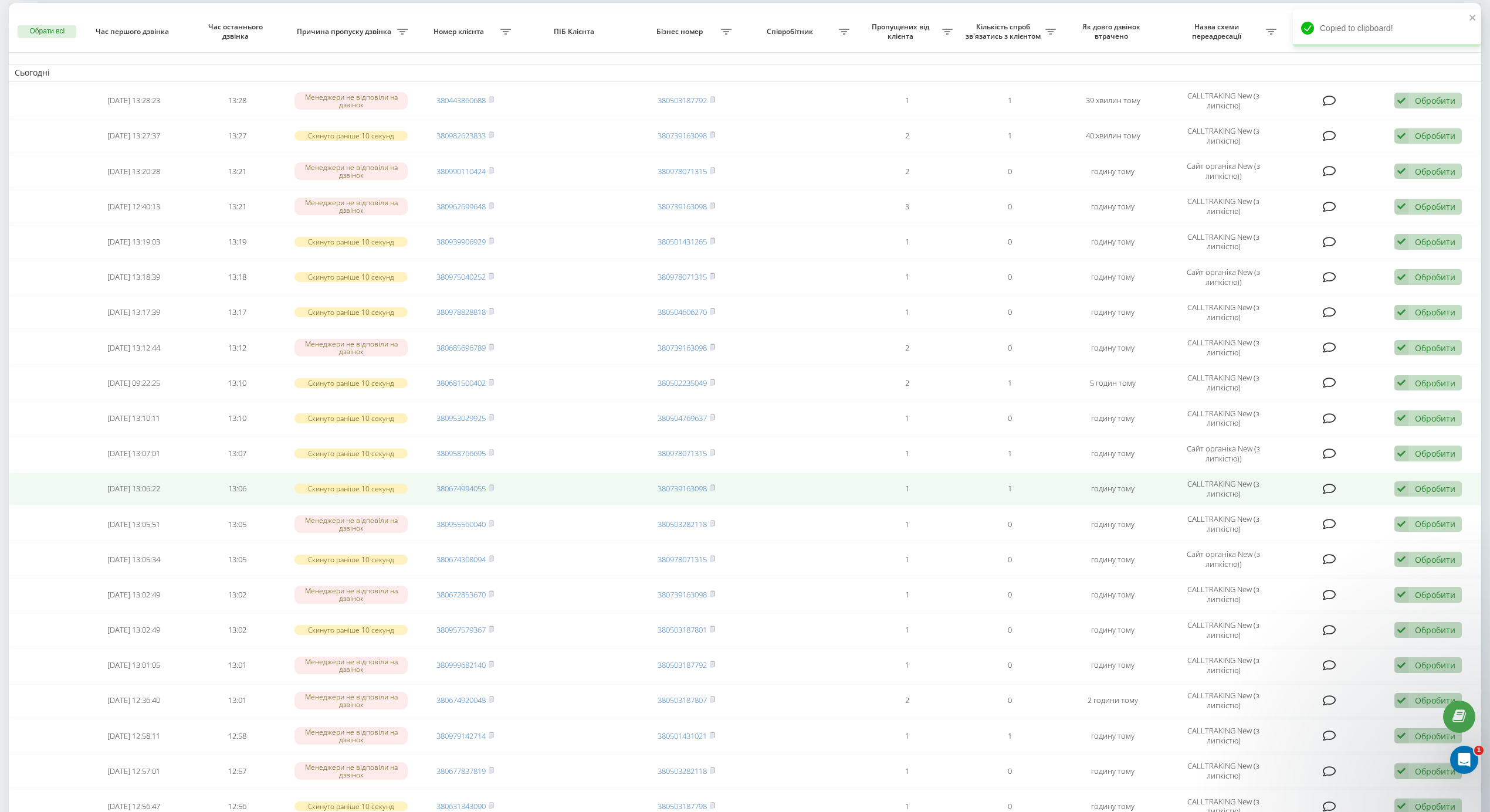
drag, startPoint x: 491, startPoint y: 530, endPoint x: 399, endPoint y: 495, distance: 98.4
click at [491, 527] on rect at bounding box center [491, 524] width 4 height 5
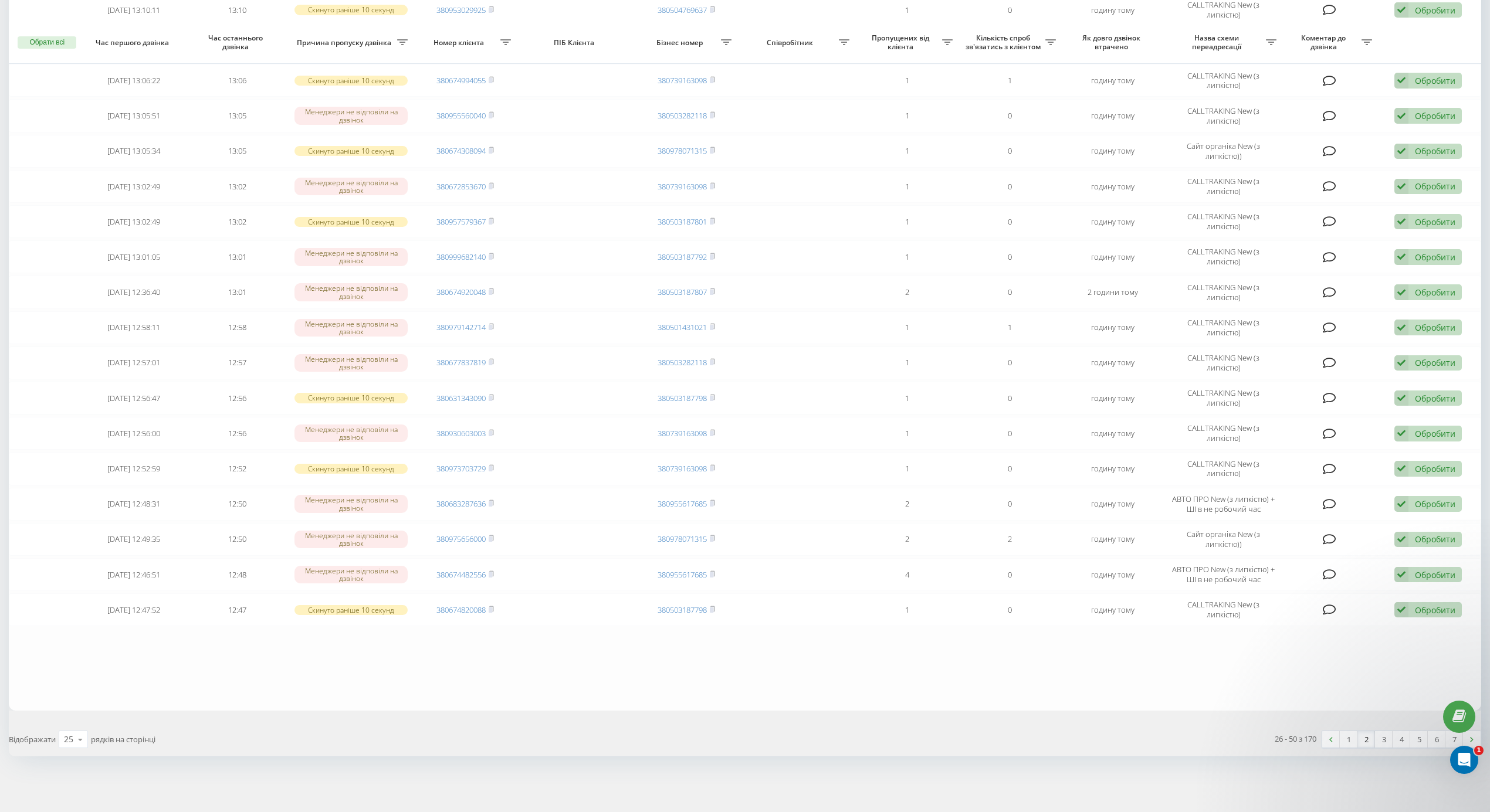
click at [1359, 744] on link "2" at bounding box center [1366, 739] width 18 height 16
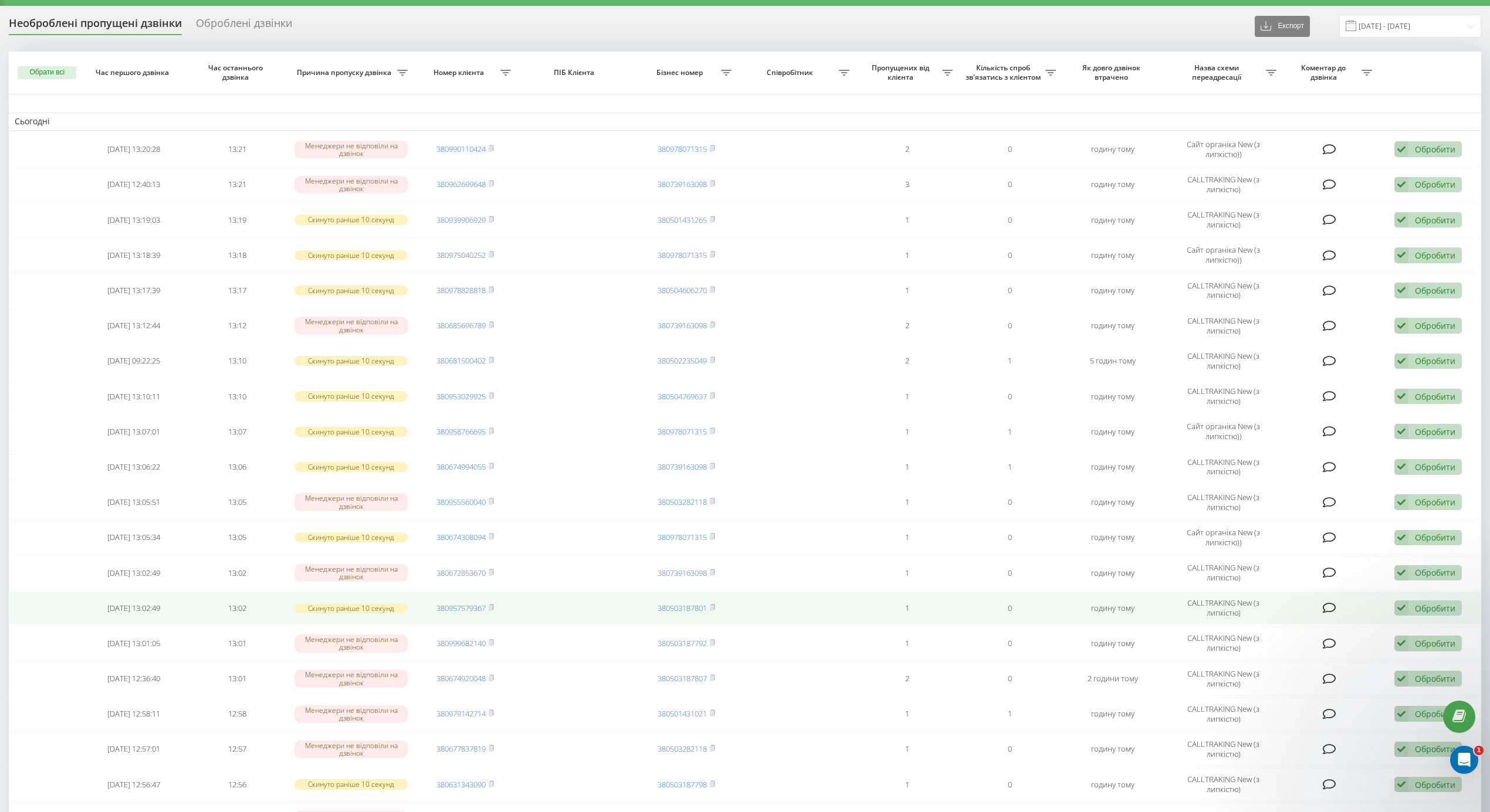
scroll to position [427, 0]
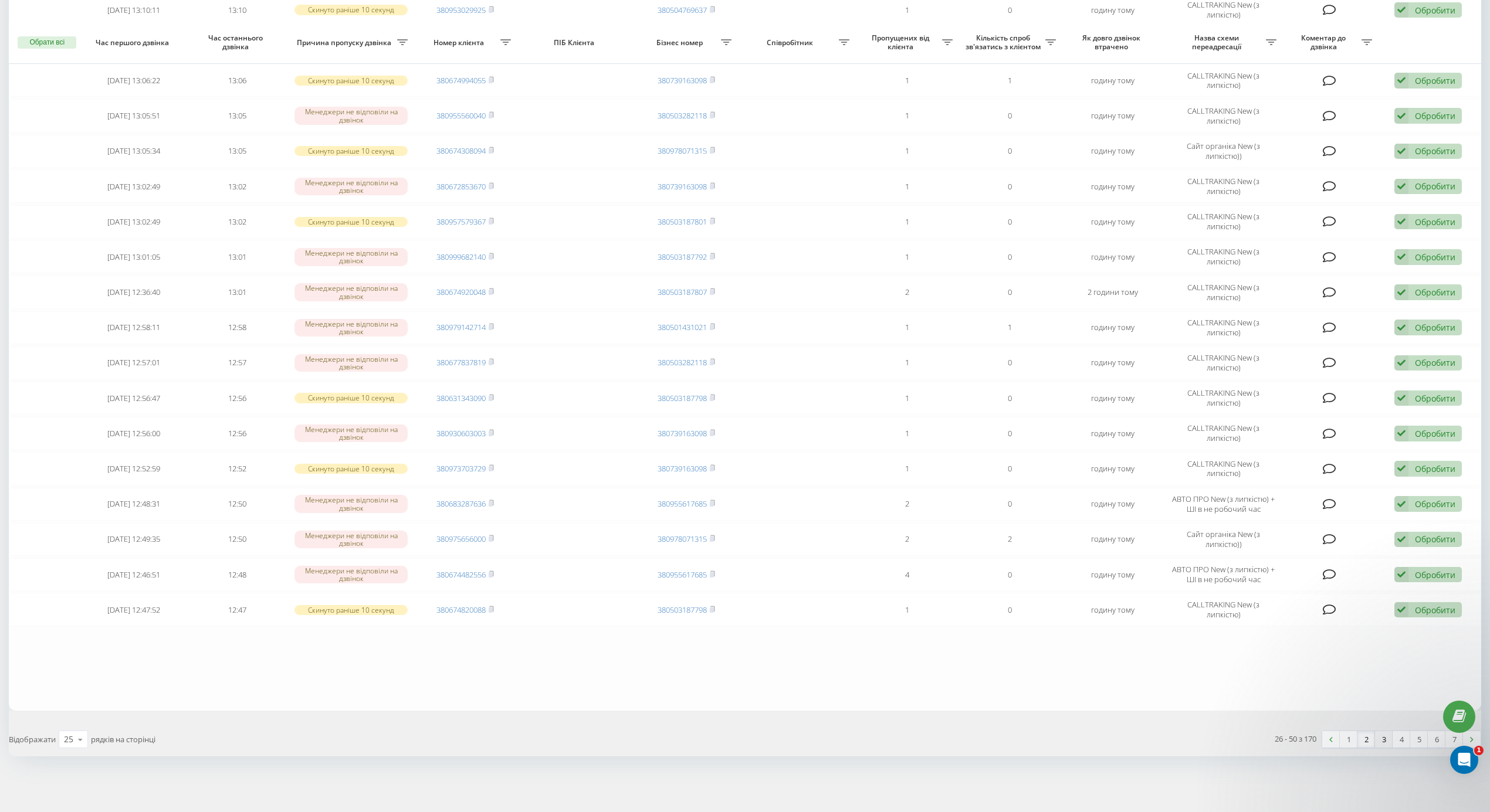
click at [1375, 733] on link "3" at bounding box center [1384, 739] width 18 height 16
click at [1340, 735] on link "1" at bounding box center [1348, 739] width 18 height 16
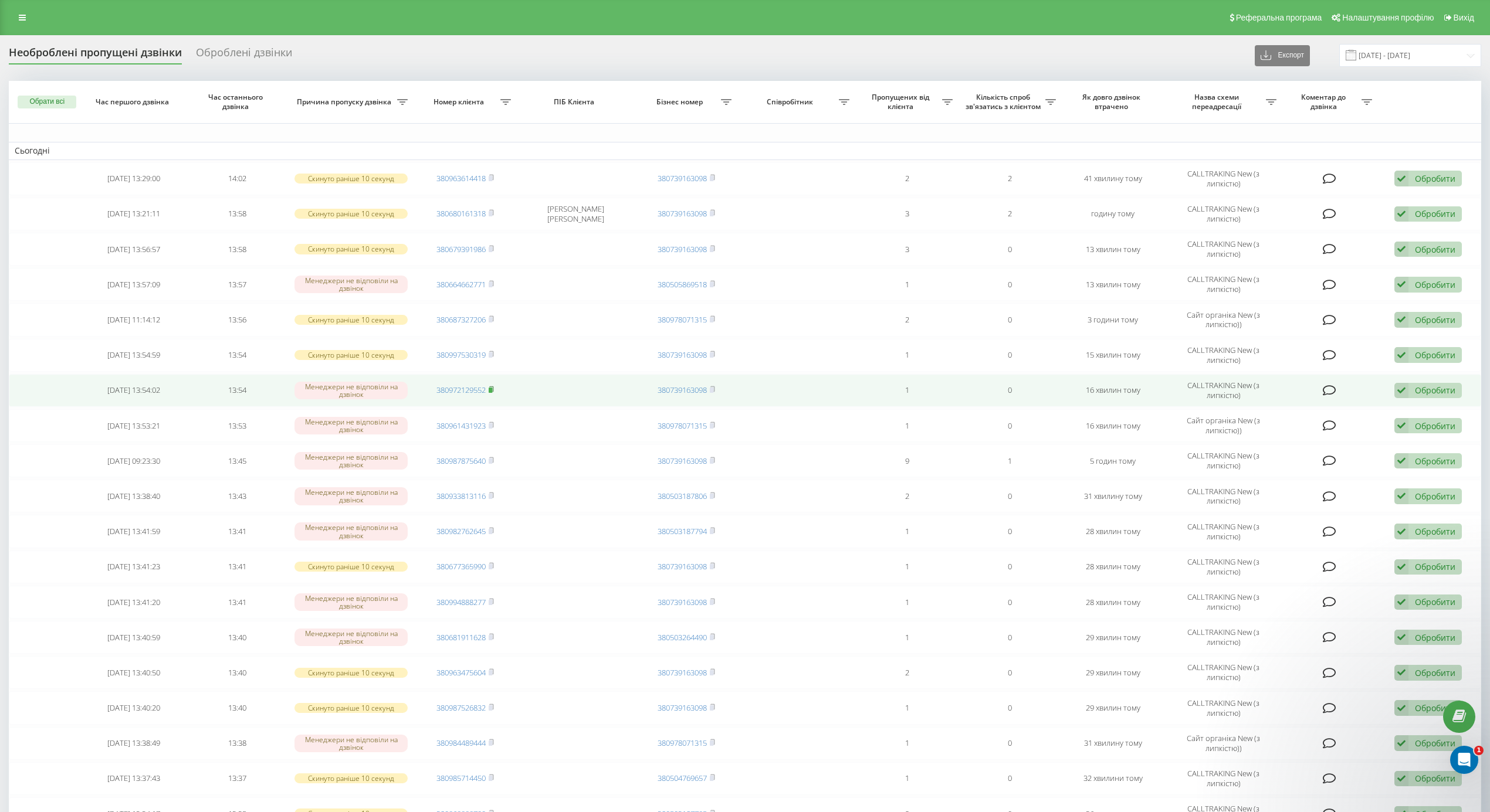
click at [492, 393] on rect at bounding box center [491, 390] width 4 height 5
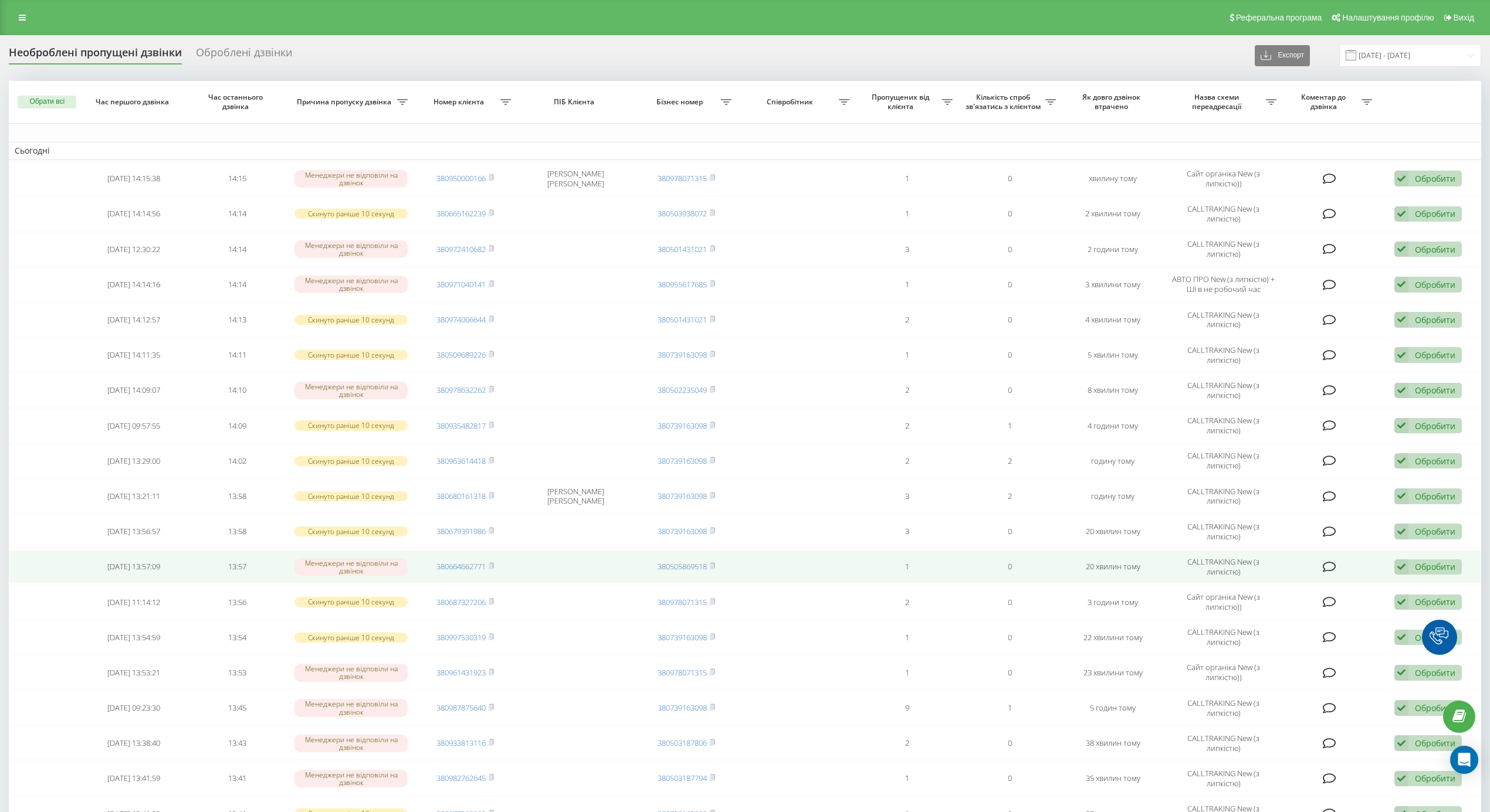
scroll to position [427, 0]
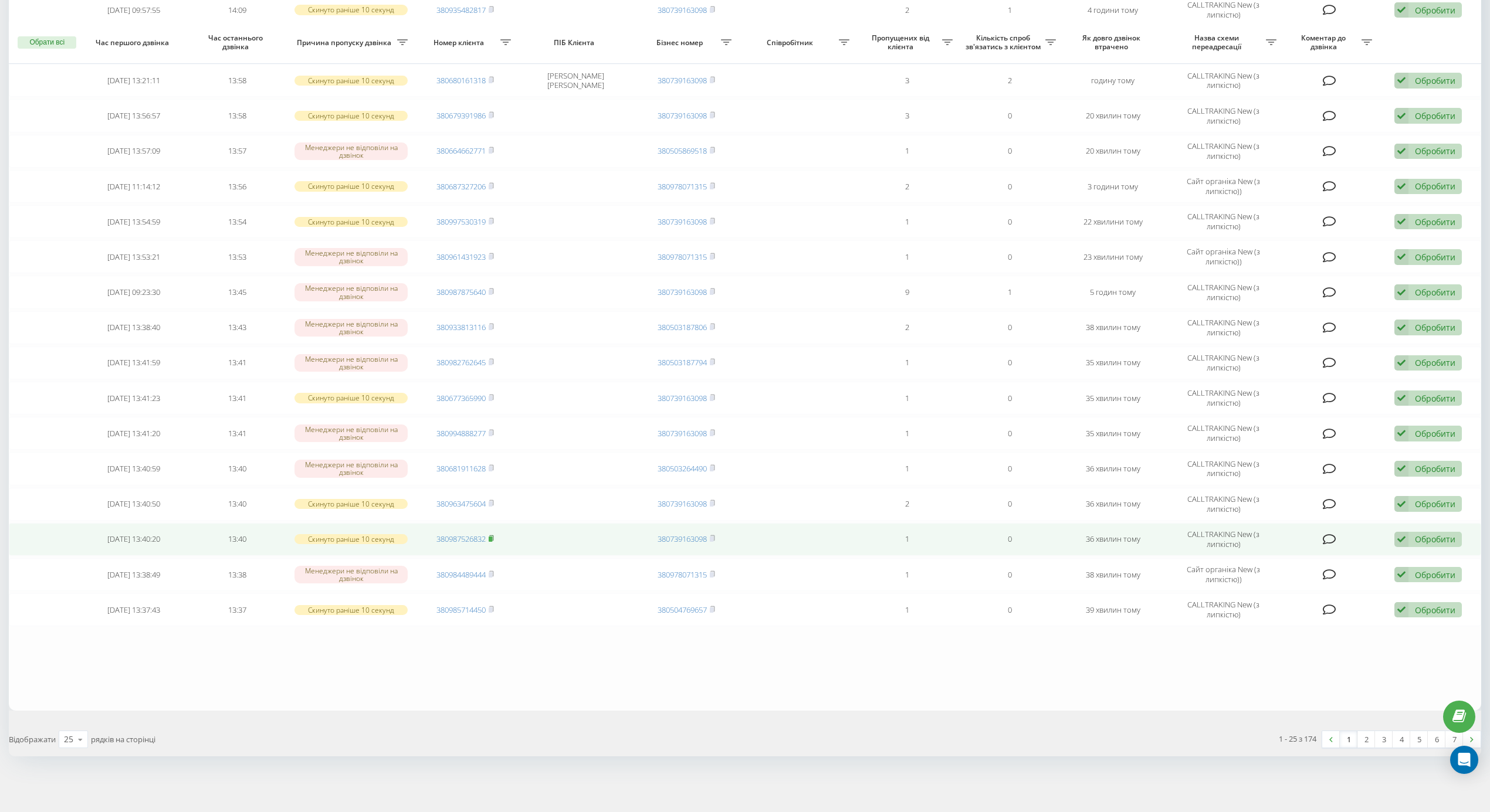
click at [492, 534] on icon at bounding box center [491, 538] width 5 height 7
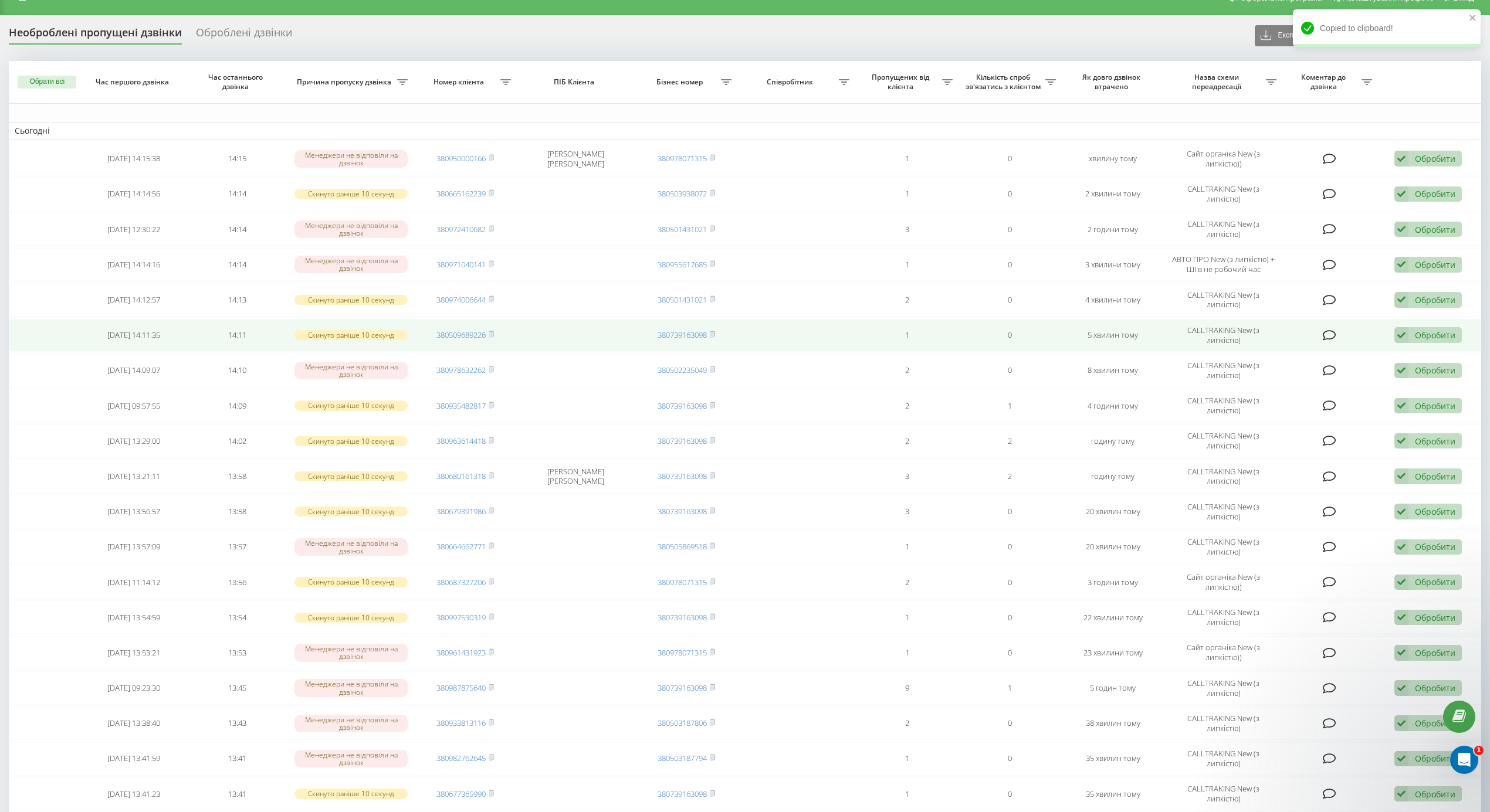
scroll to position [0, 0]
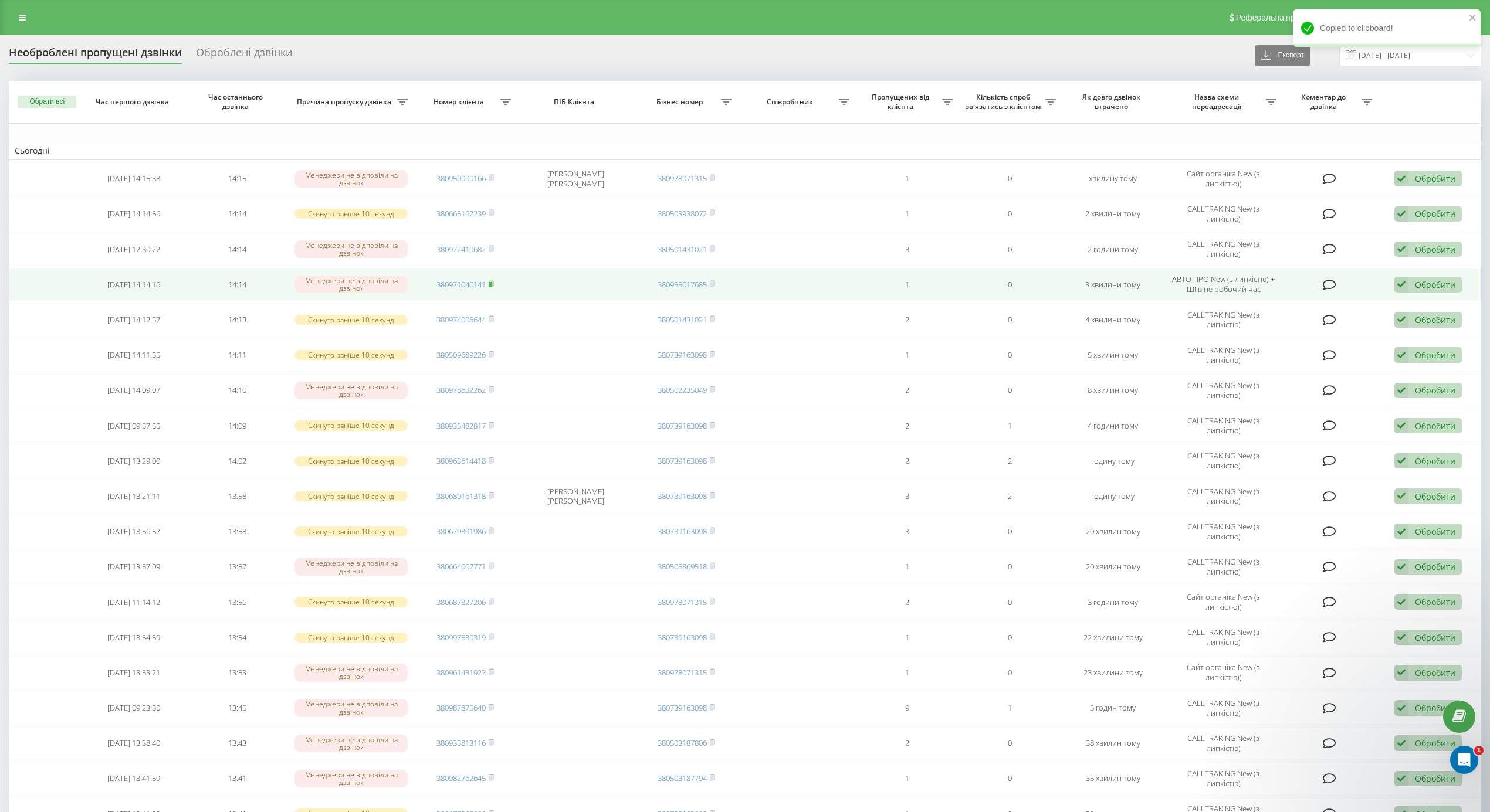
click at [491, 286] on rect at bounding box center [491, 284] width 4 height 5
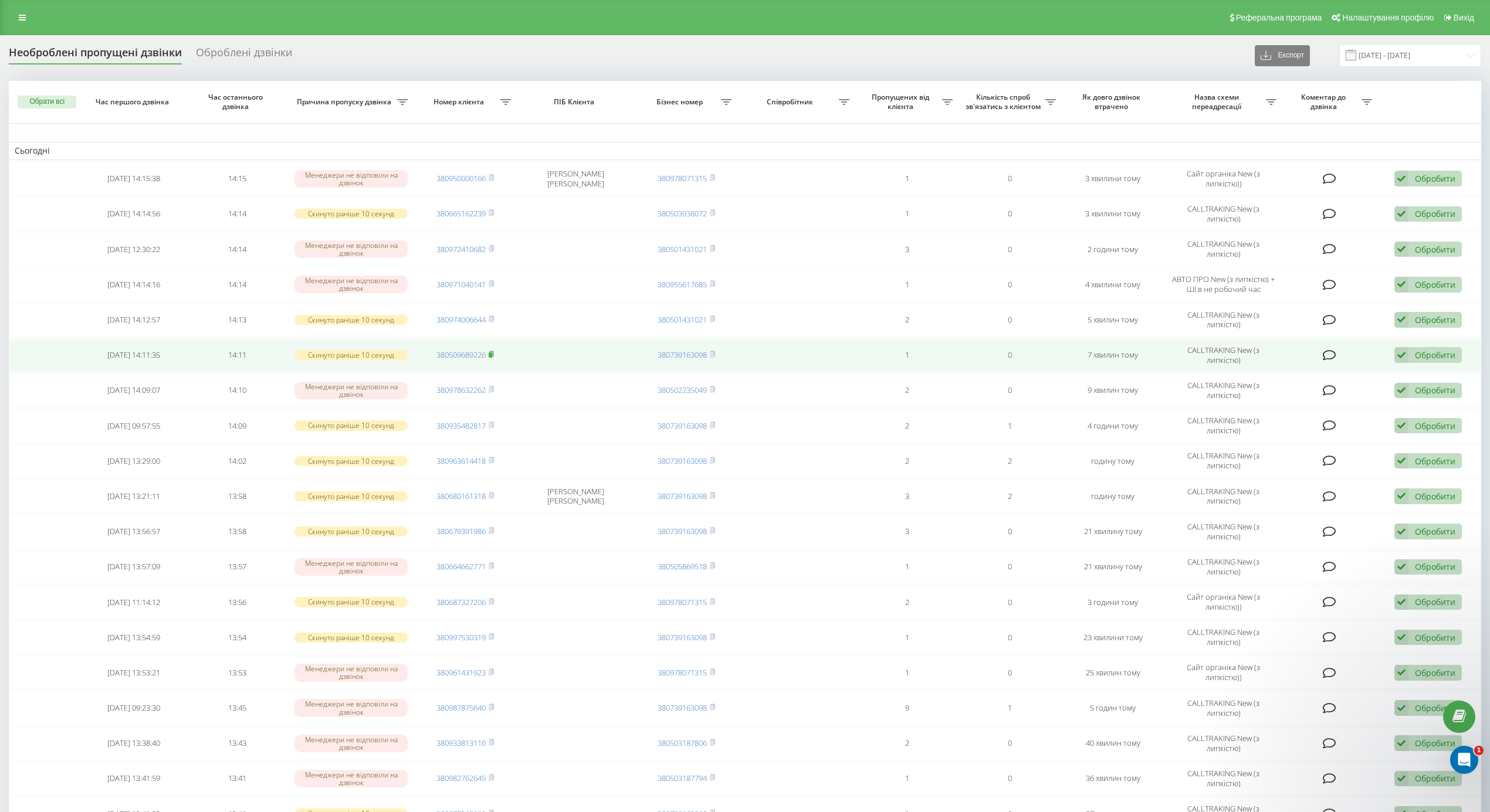
click at [494, 358] on icon at bounding box center [491, 354] width 5 height 7
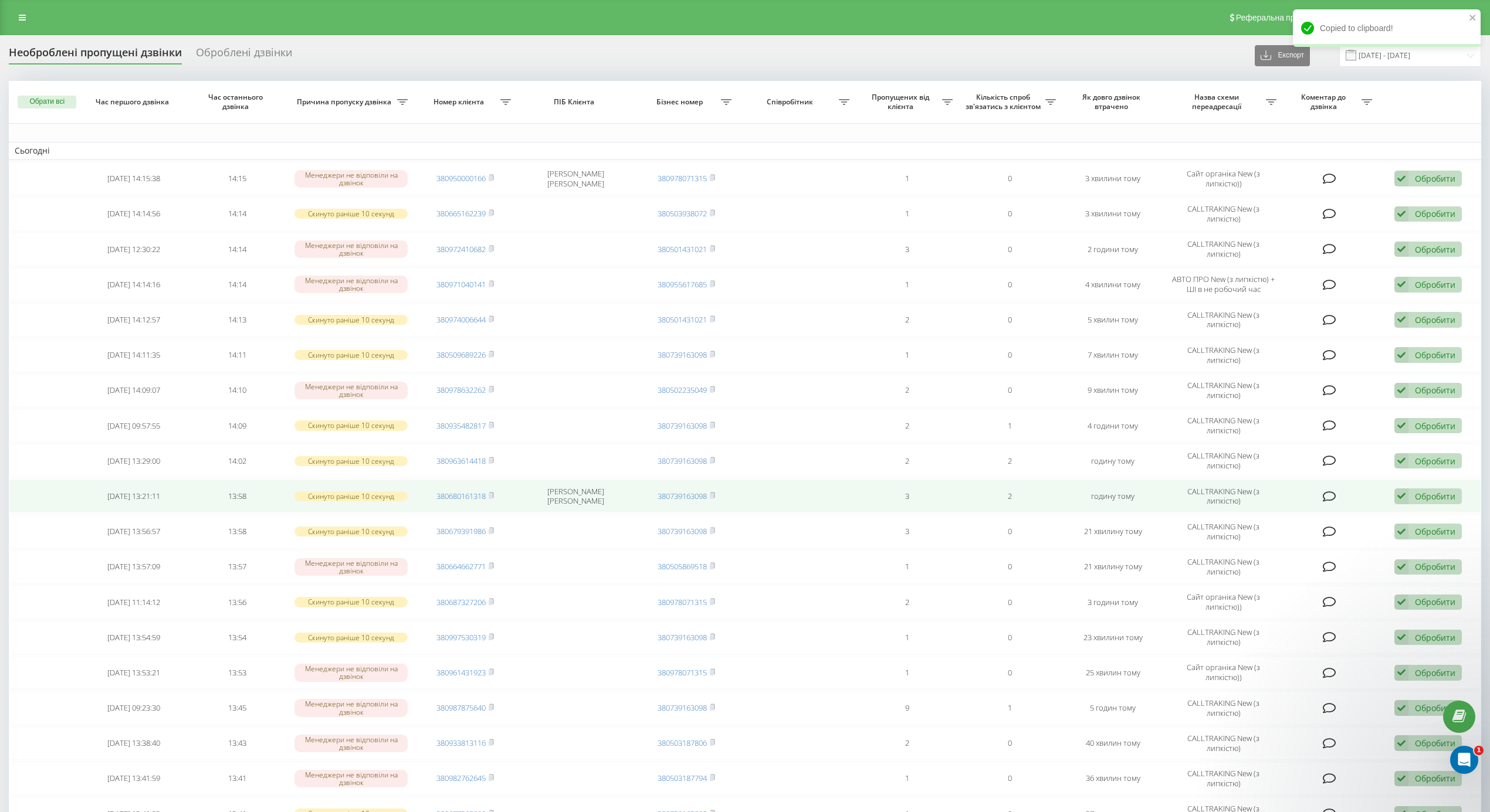
scroll to position [235, 0]
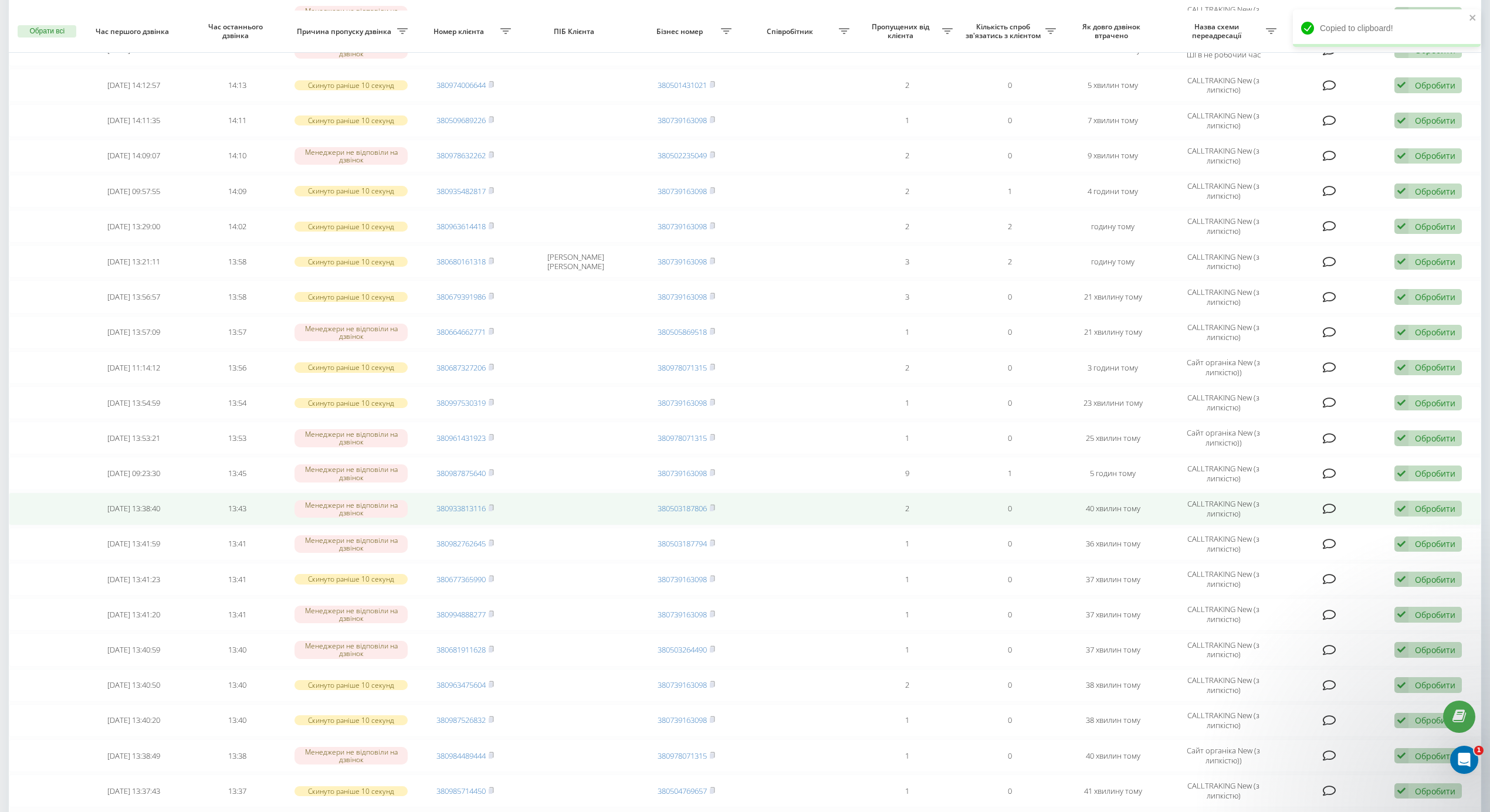
click at [495, 512] on td "380933813116" at bounding box center [465, 509] width 103 height 33
click at [491, 512] on icon at bounding box center [491, 508] width 5 height 7
click at [491, 512] on rect at bounding box center [491, 508] width 4 height 5
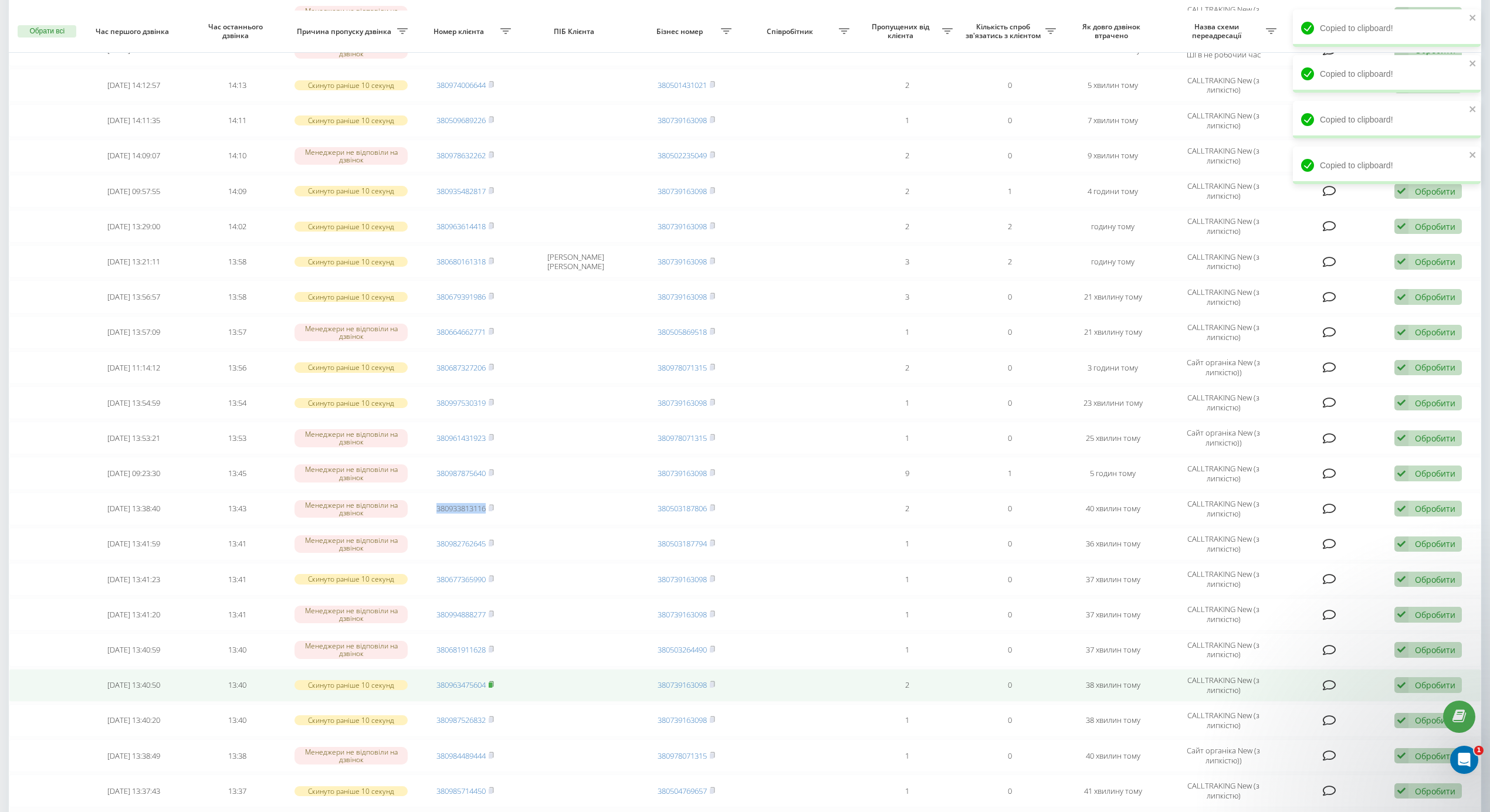
click at [492, 687] on rect at bounding box center [491, 685] width 4 height 5
